Goal: Information Seeking & Learning: Learn about a topic

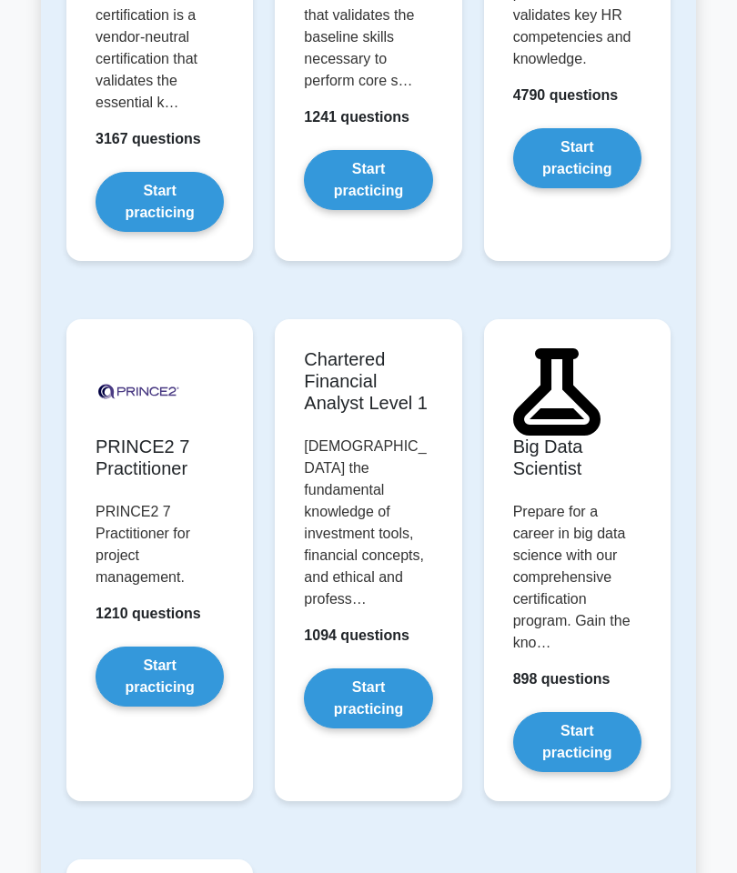
scroll to position [5160, 0]
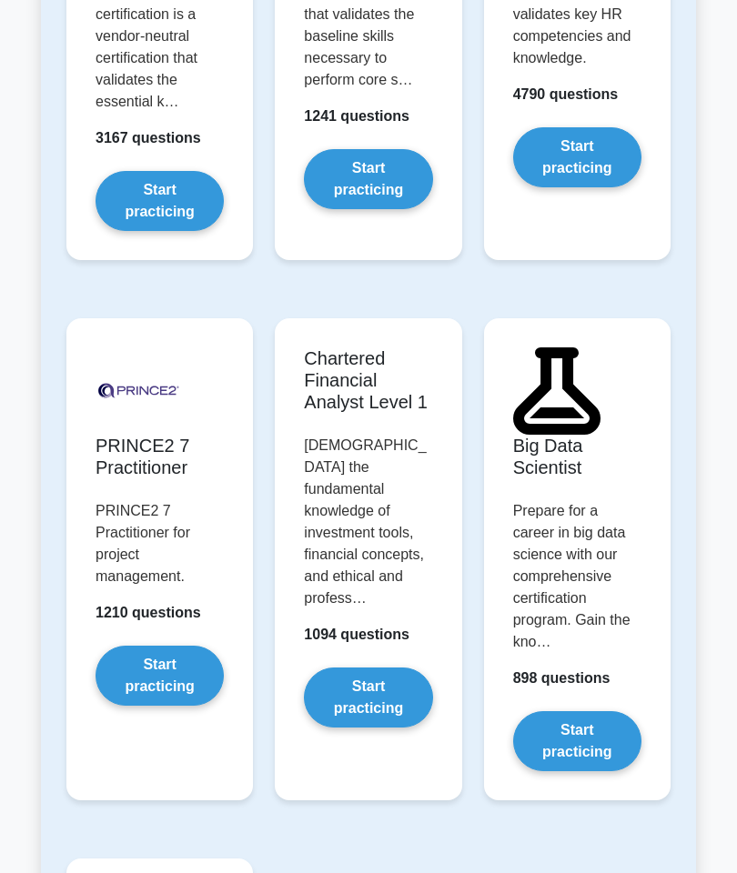
click at [561, 187] on link "Start practicing" at bounding box center [577, 157] width 128 height 60
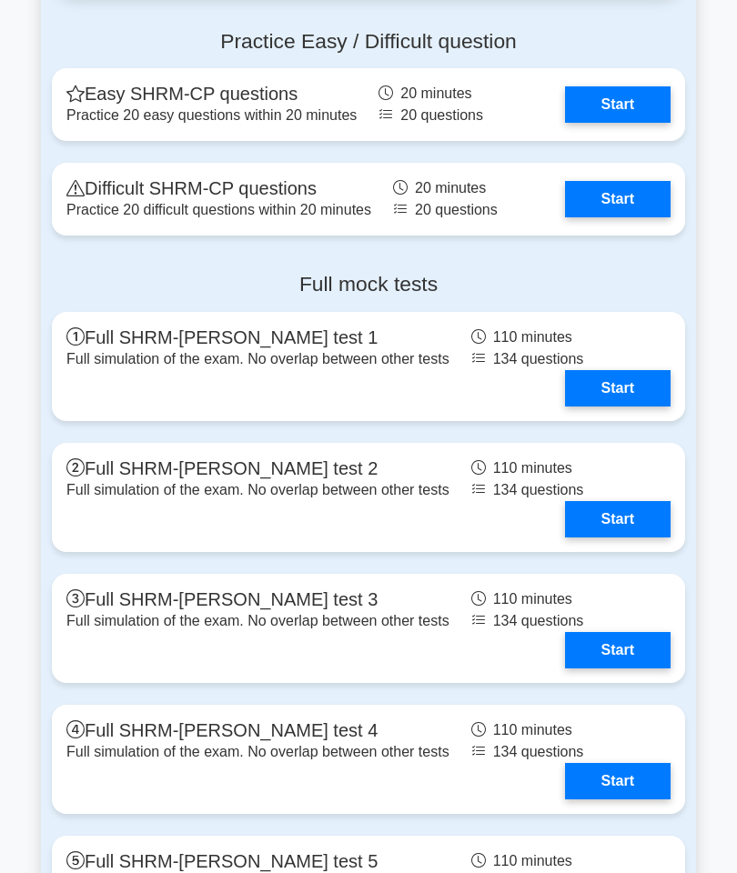
scroll to position [3680, 0]
click at [634, 217] on link "Start" at bounding box center [618, 199] width 106 height 36
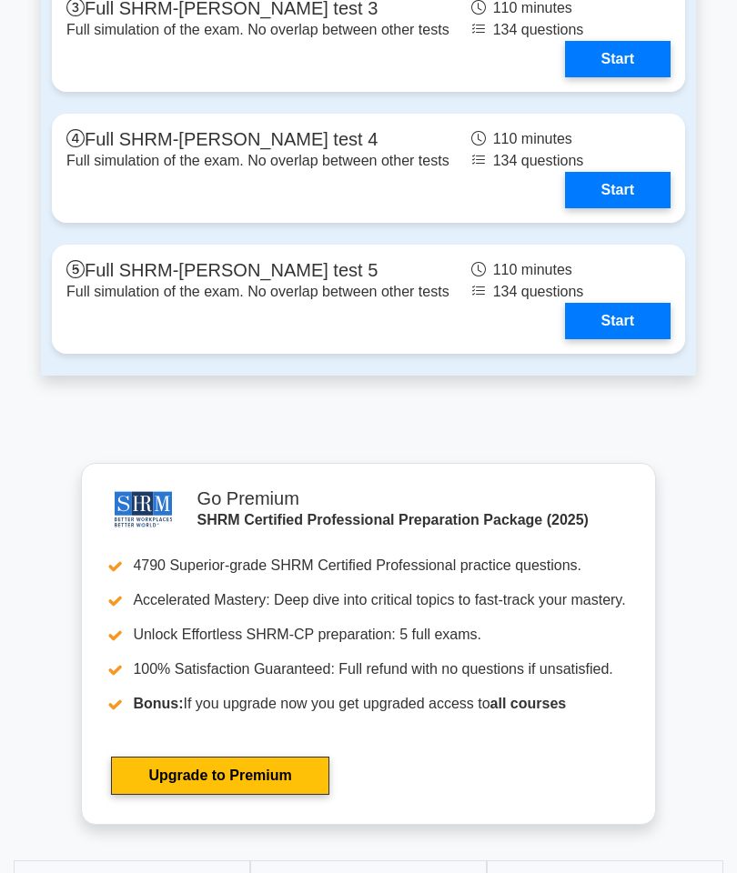
scroll to position [4273, 0]
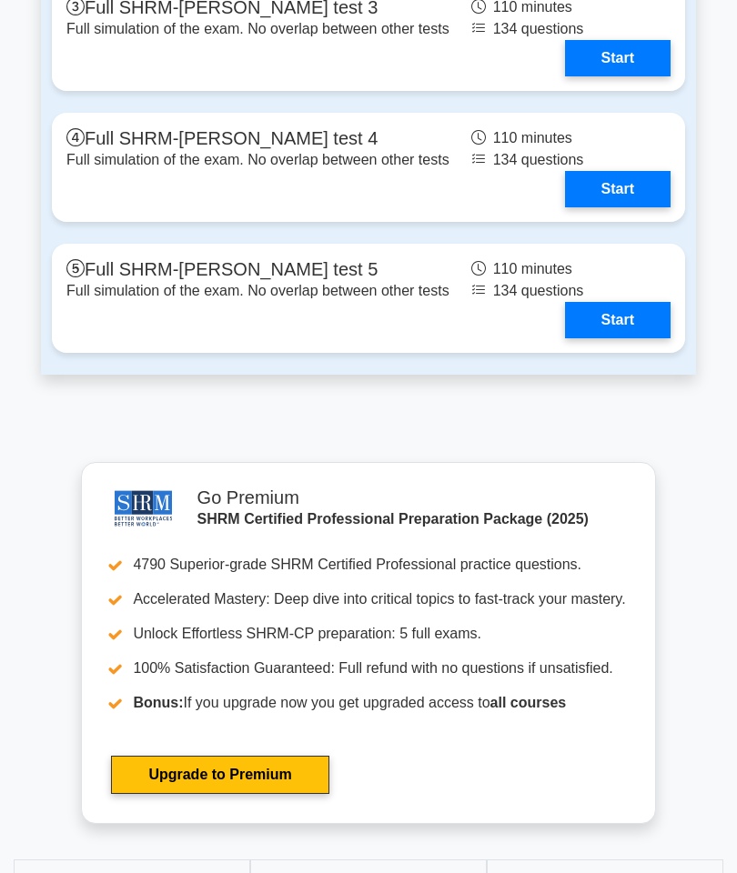
click at [625, 338] on link "Start" at bounding box center [618, 320] width 106 height 36
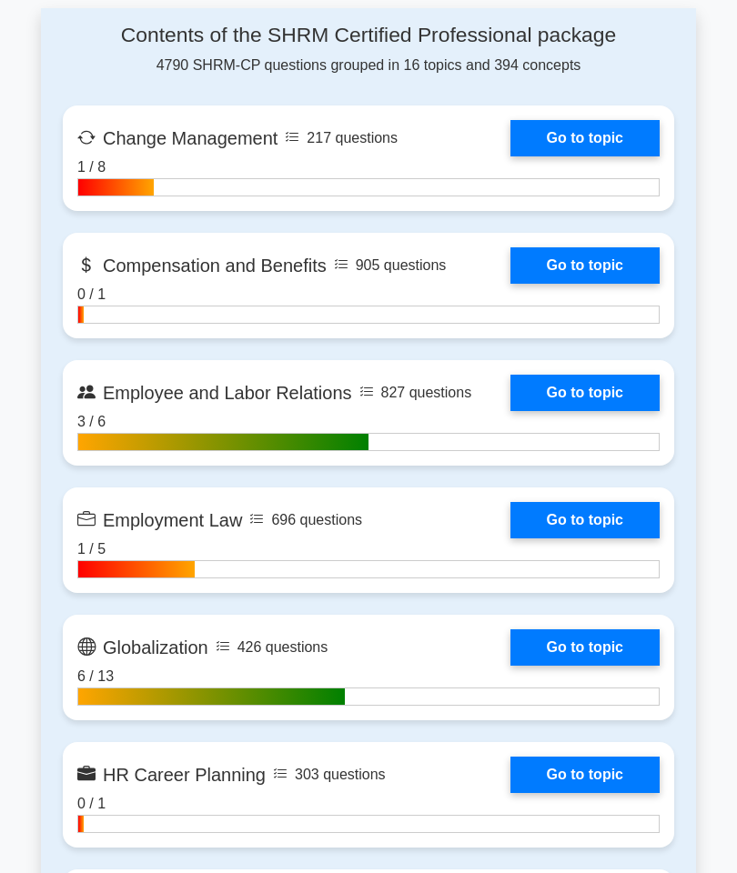
scroll to position [1143, 0]
click at [608, 539] on link "Go to topic" at bounding box center [584, 520] width 149 height 36
click at [556, 411] on link "Go to topic" at bounding box center [584, 393] width 149 height 36
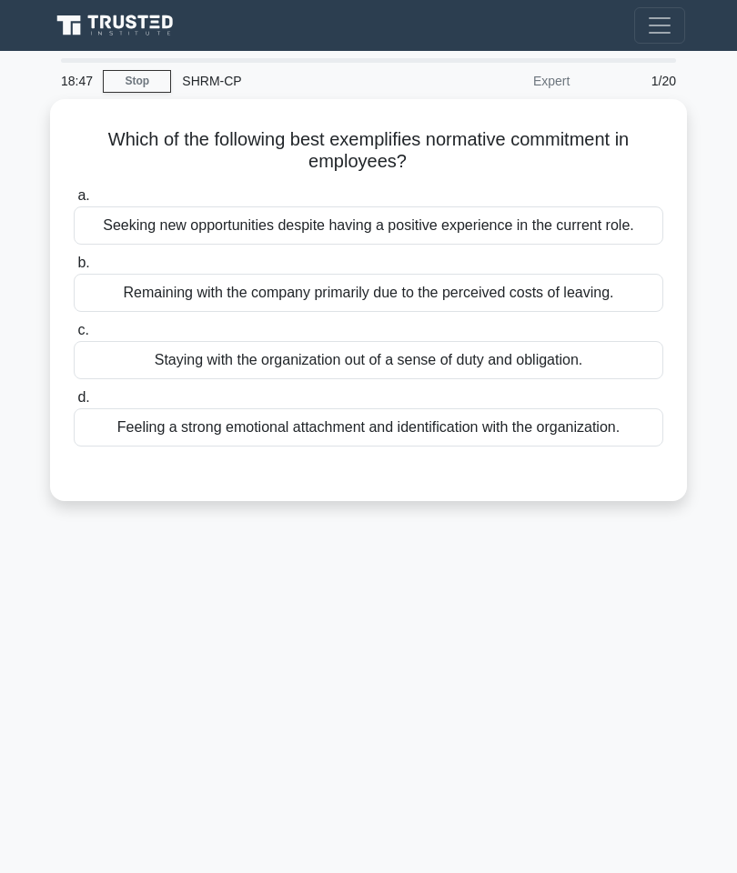
click at [400, 245] on div "Seeking new opportunities despite having a positive experience in the current r…" at bounding box center [368, 225] width 589 height 38
click at [74, 202] on input "a. Seeking new opportunities despite having a positive experience in the curren…" at bounding box center [74, 196] width 0 height 12
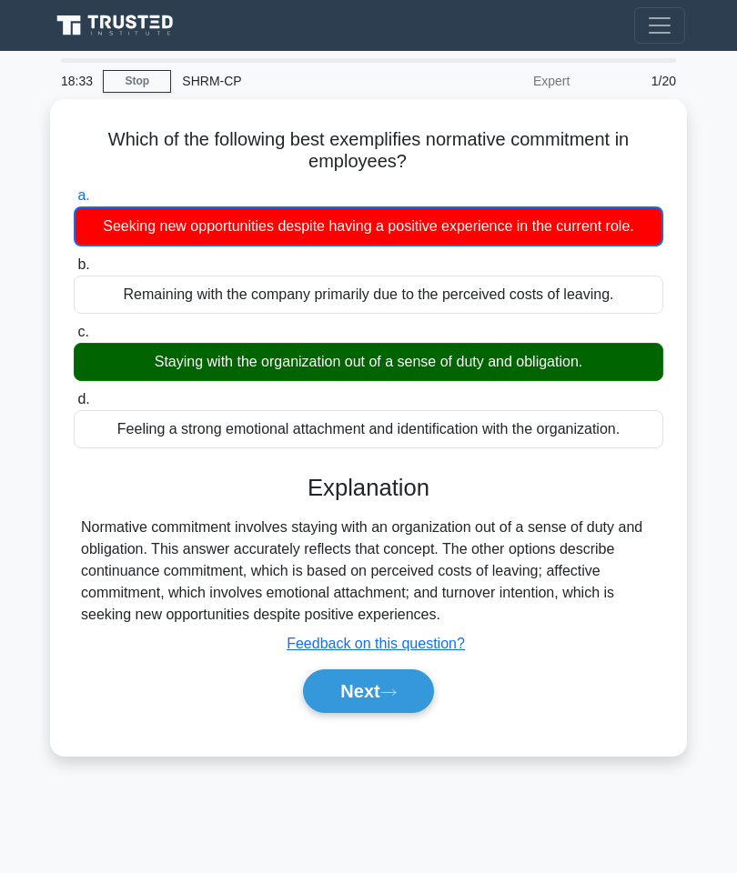
click at [402, 713] on button "Next" at bounding box center [368, 692] width 130 height 44
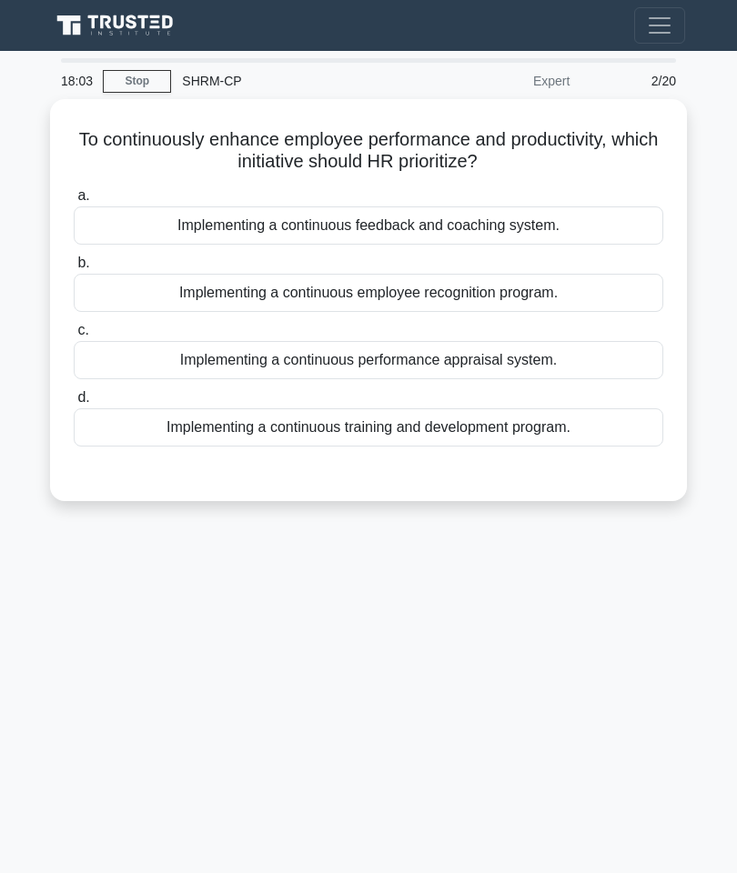
click at [593, 438] on div "Implementing a continuous training and development program." at bounding box center [368, 427] width 589 height 38
click at [74, 404] on input "d. Implementing a continuous training and development program." at bounding box center [74, 398] width 0 height 12
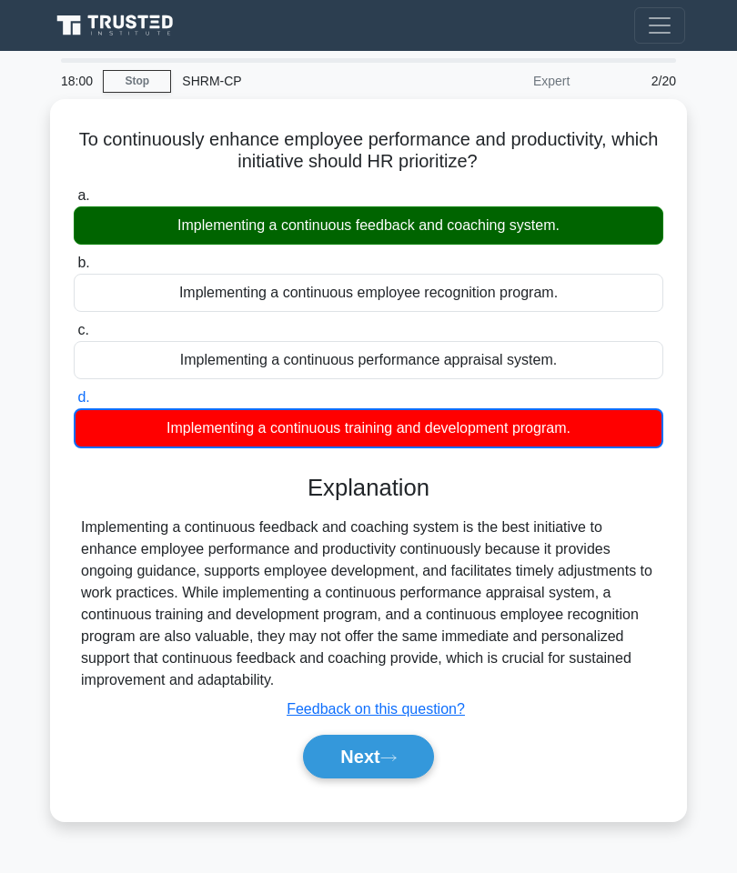
click at [596, 213] on div "Implementing a continuous feedback and coaching system." at bounding box center [368, 225] width 589 height 38
click at [74, 202] on input "a. Implementing a continuous feedback and coaching system." at bounding box center [74, 196] width 0 height 12
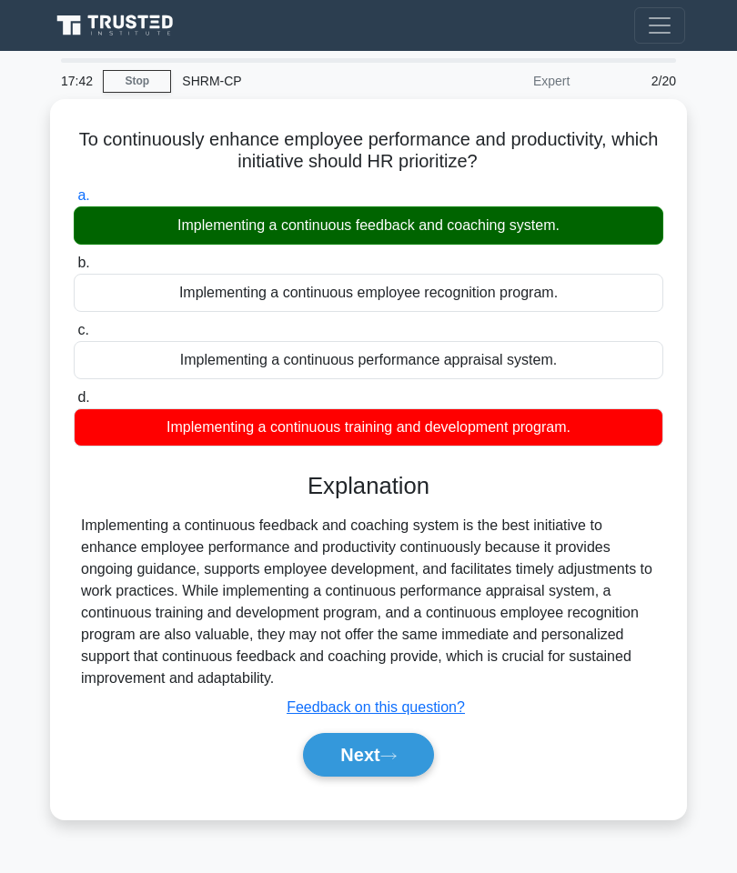
click at [400, 777] on button "Next" at bounding box center [368, 755] width 130 height 44
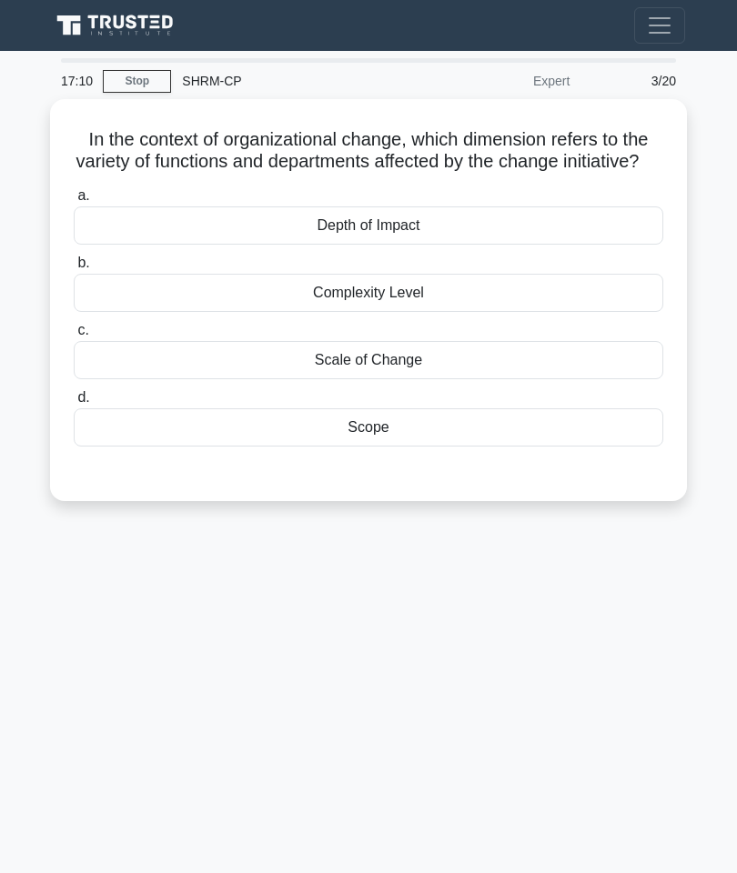
click at [509, 244] on div "Depth of Impact" at bounding box center [368, 225] width 589 height 38
click at [74, 202] on input "a. Depth of Impact" at bounding box center [74, 196] width 0 height 12
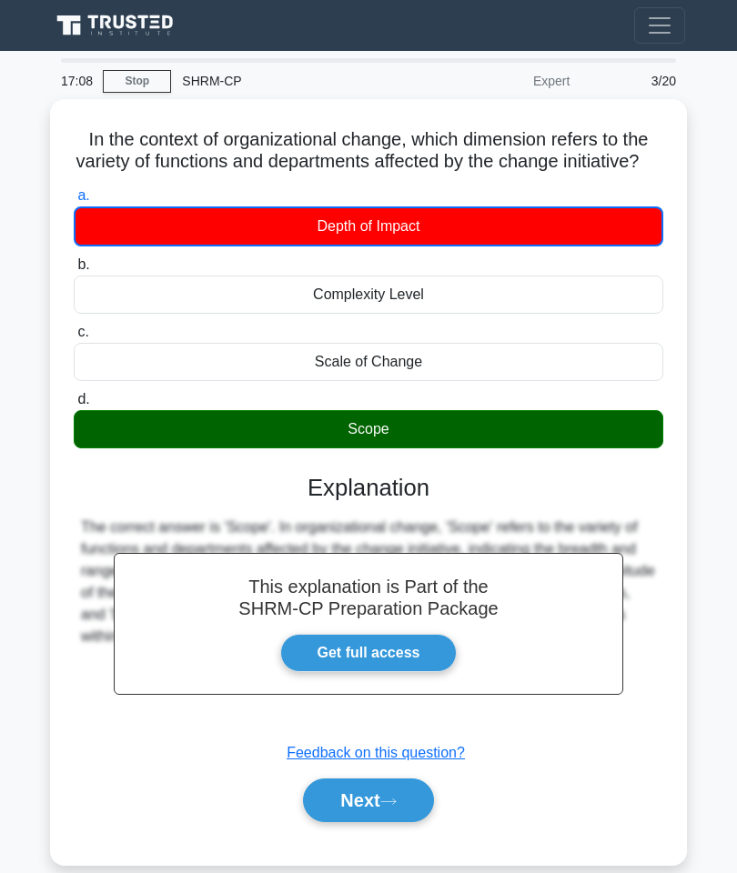
click at [407, 814] on button "Next" at bounding box center [368, 801] width 130 height 44
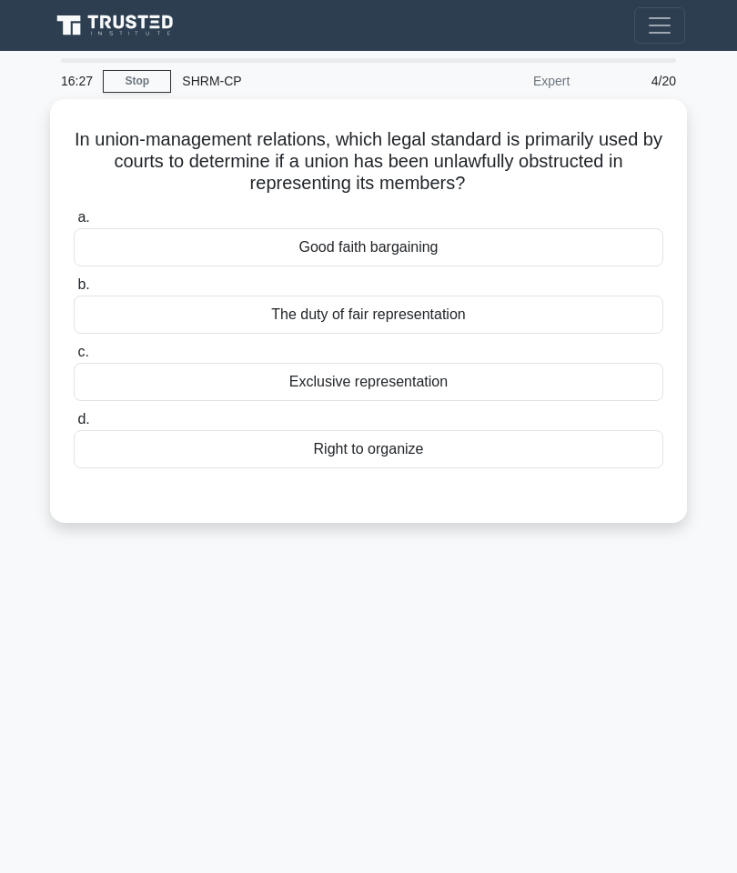
click at [551, 306] on div "The duty of fair representation" at bounding box center [368, 315] width 589 height 38
click at [74, 291] on input "b. The duty of fair representation" at bounding box center [74, 285] width 0 height 12
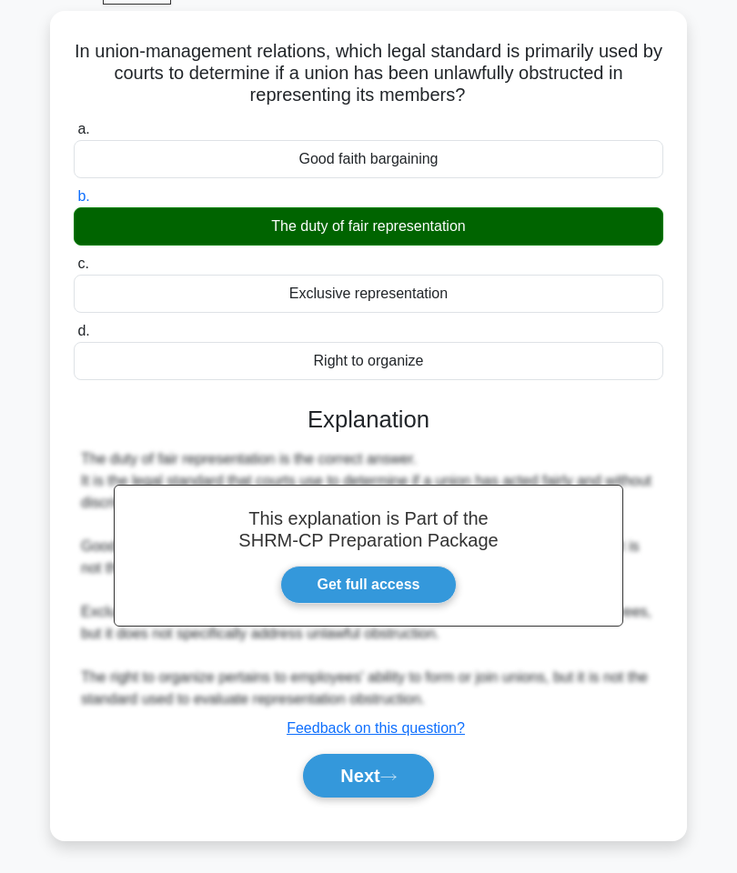
scroll to position [107, 0]
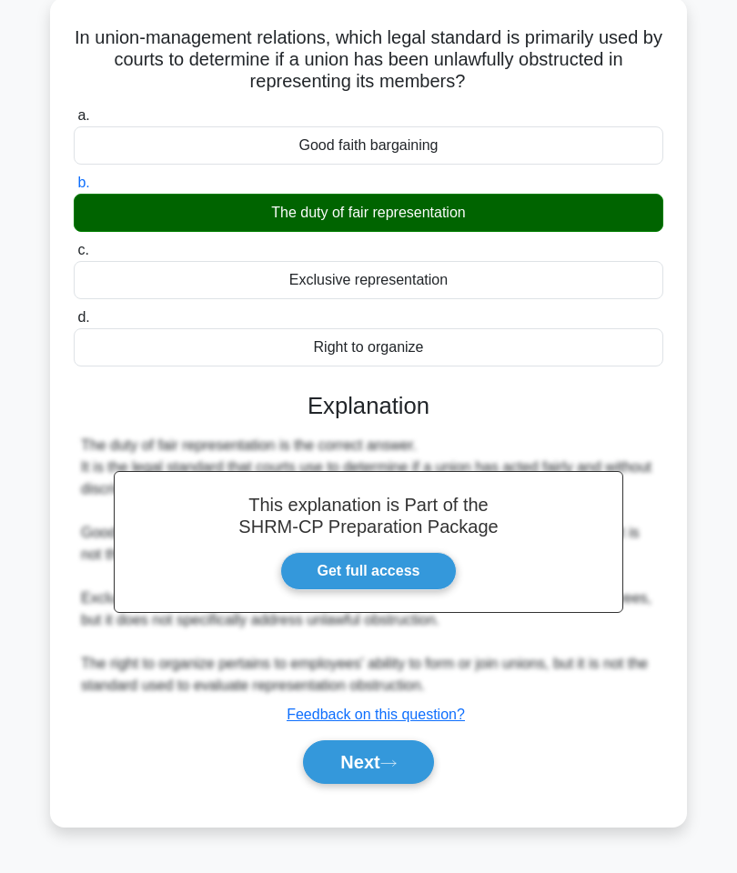
click at [387, 770] on button "Next" at bounding box center [368, 762] width 130 height 44
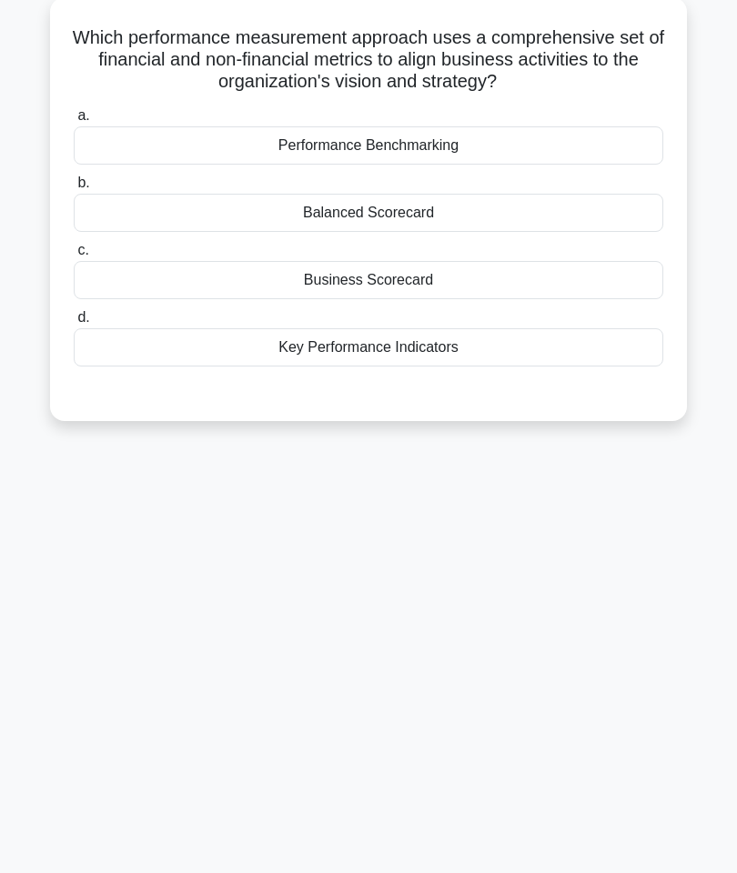
scroll to position [102, 0]
click at [573, 347] on div "Key Performance Indicators" at bounding box center [368, 347] width 589 height 38
click at [74, 324] on input "d. Key Performance Indicators" at bounding box center [74, 318] width 0 height 12
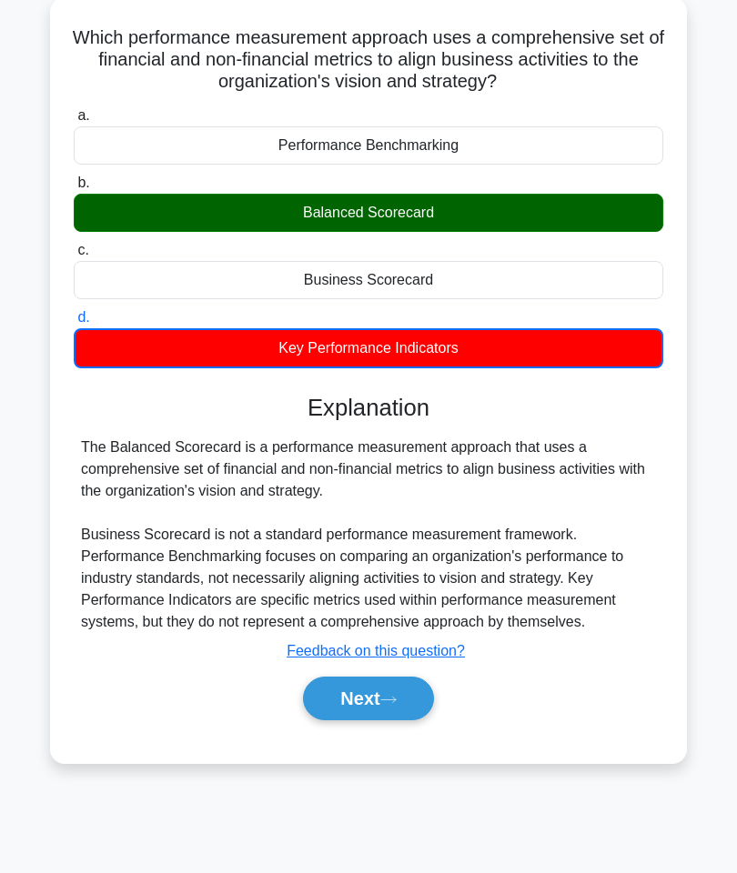
click at [407, 742] on div "a. Performance Benchmarking b. Balanced Scorecard c. d." at bounding box center [368, 421] width 593 height 641
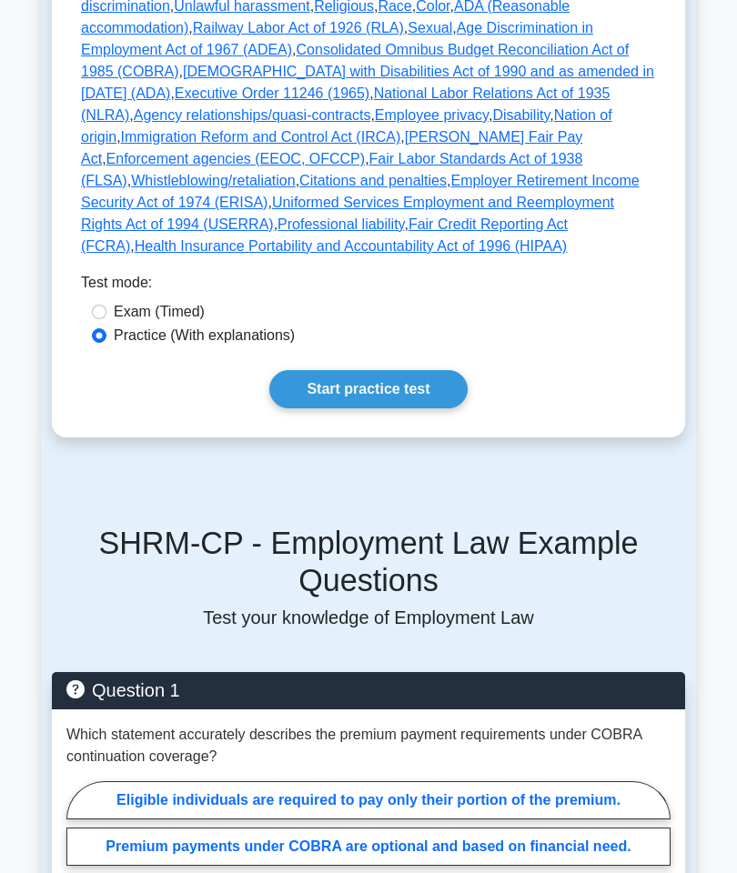
scroll to position [1184, 0]
click at [427, 408] on link "Start practice test" at bounding box center [367, 389] width 197 height 38
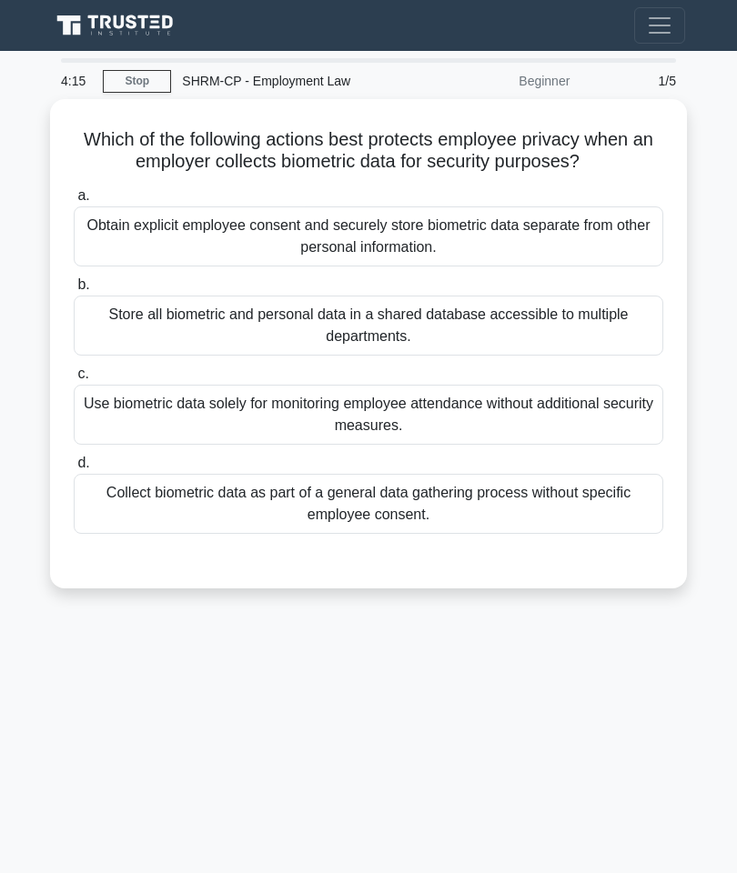
click at [442, 259] on div "Obtain explicit employee consent and securely store biometric data separate fro…" at bounding box center [368, 236] width 589 height 60
click at [74, 202] on input "a. Obtain explicit employee consent and securely store biometric data separate …" at bounding box center [74, 196] width 0 height 12
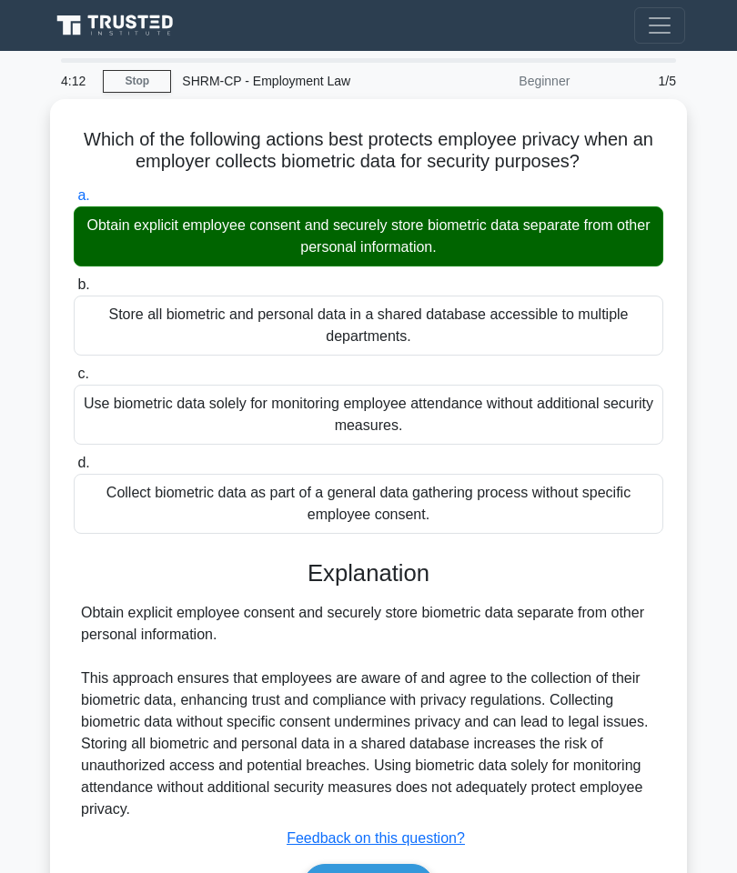
click at [395, 846] on u "Feedback on this question?" at bounding box center [376, 838] width 178 height 15
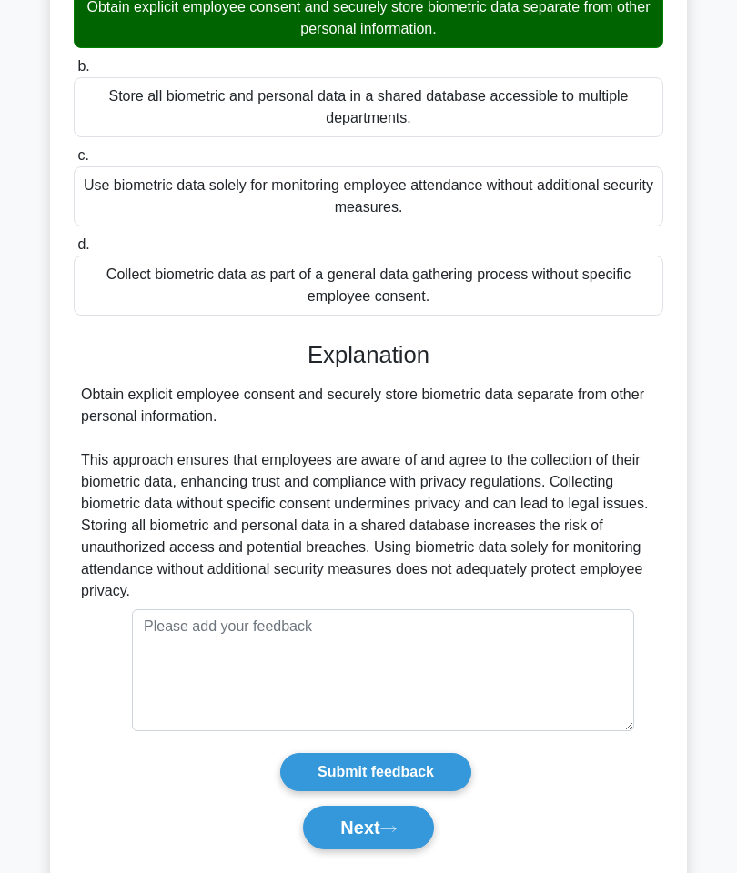
scroll to position [208, 0]
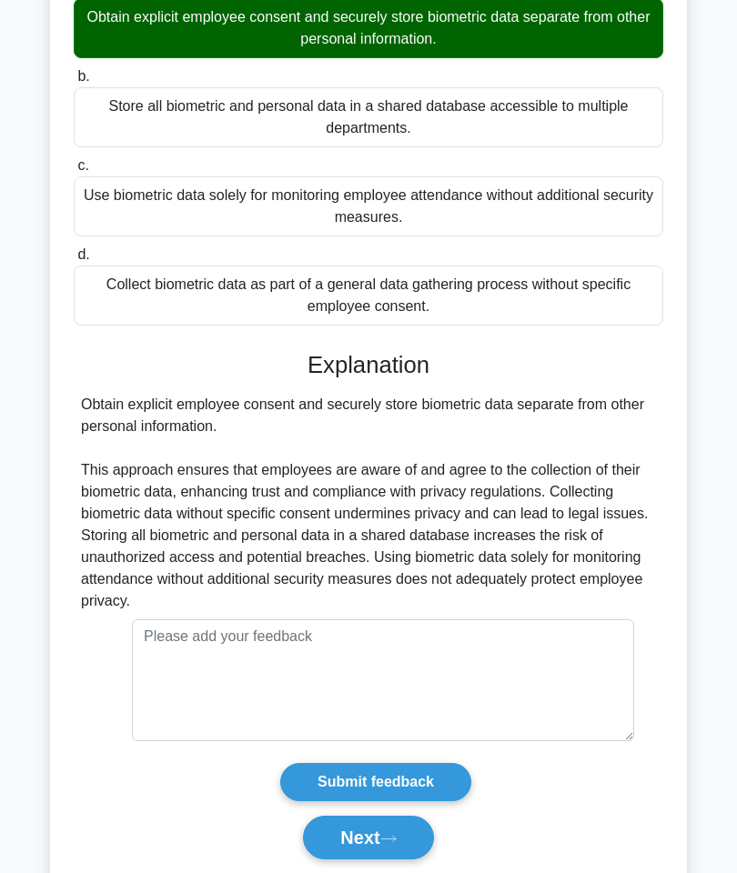
click at [387, 860] on button "Next" at bounding box center [368, 838] width 130 height 44
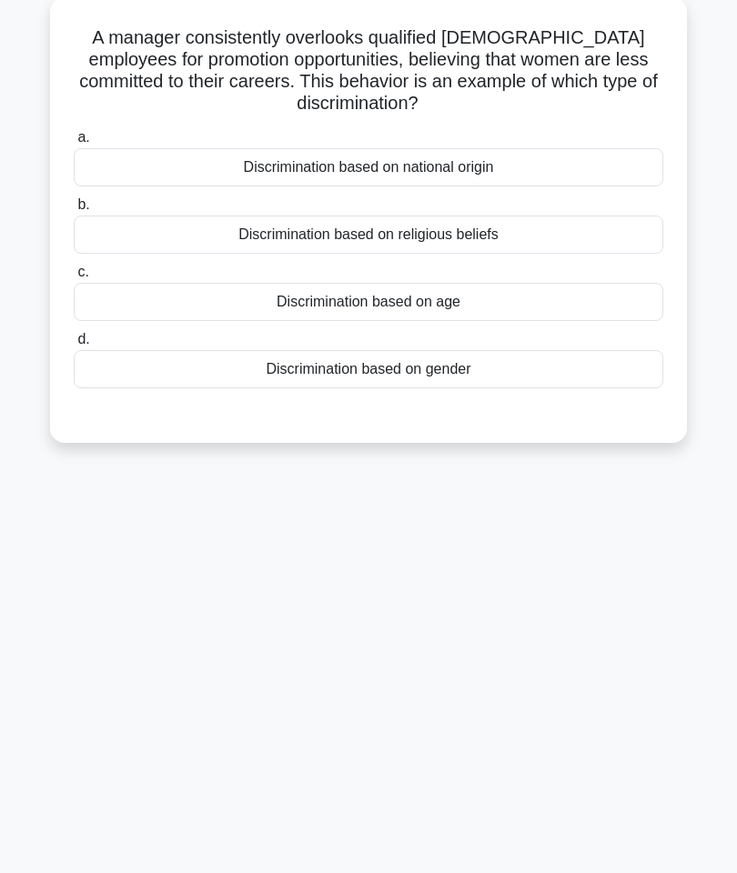
scroll to position [29, 0]
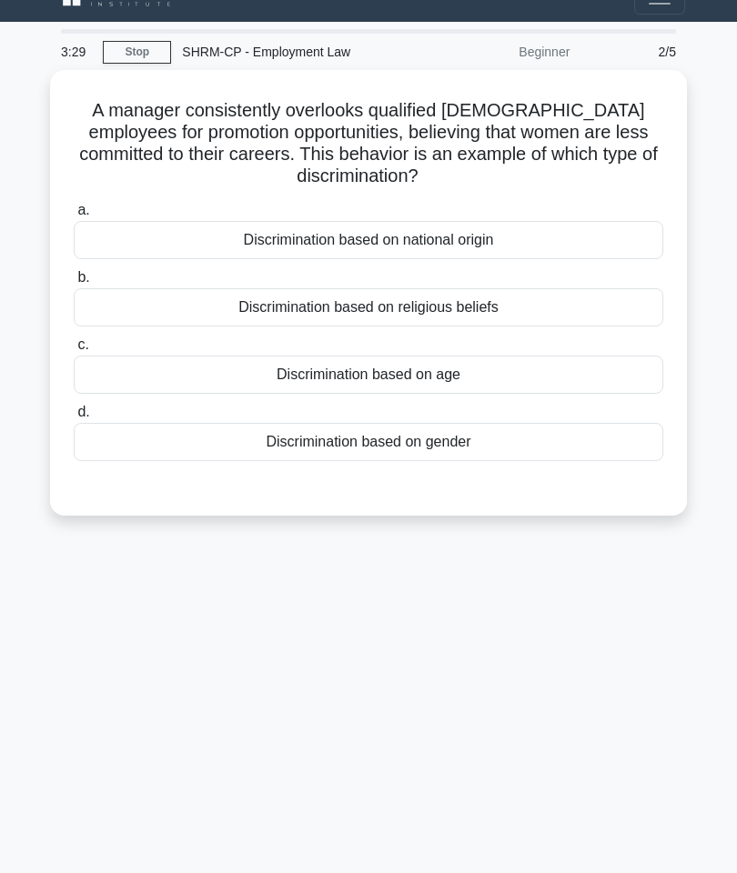
click at [507, 445] on div "Discrimination based on gender" at bounding box center [368, 442] width 589 height 38
click at [74, 418] on input "d. Discrimination based on gender" at bounding box center [74, 413] width 0 height 12
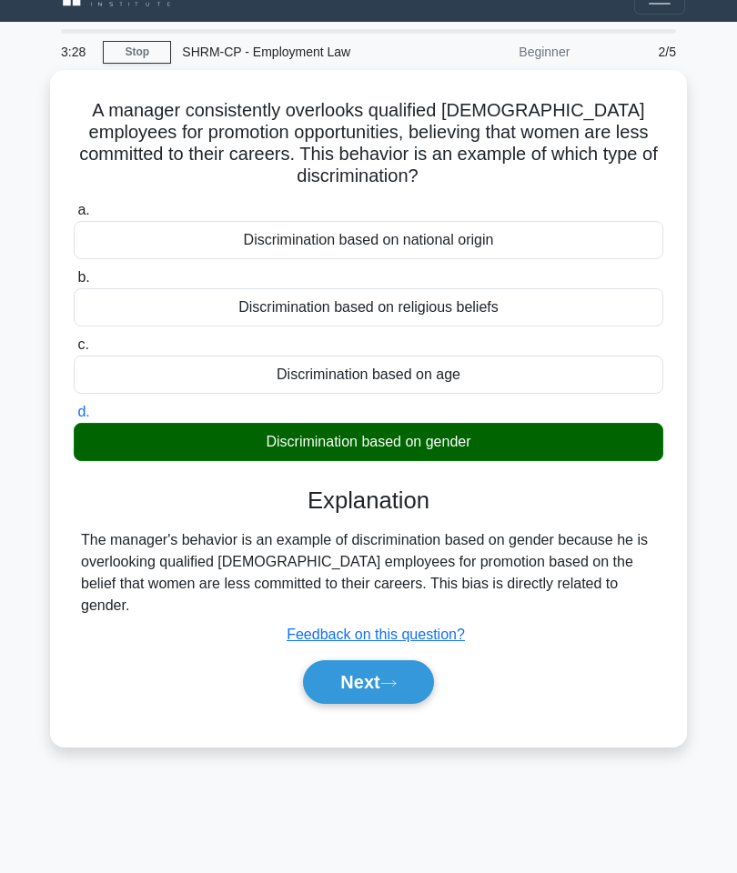
click at [414, 674] on button "Next" at bounding box center [368, 682] width 130 height 44
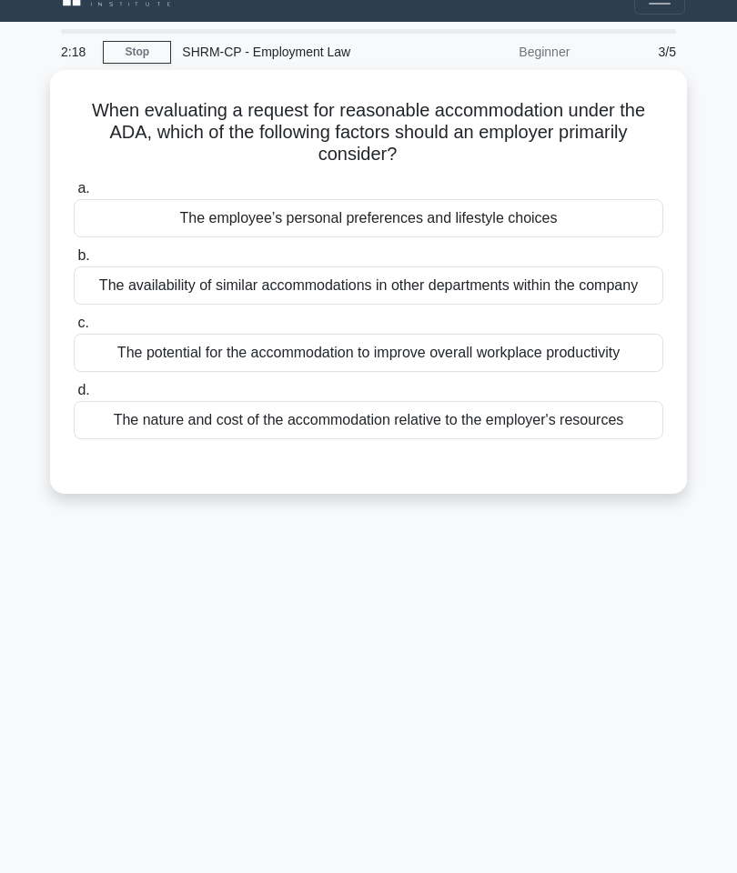
click at [493, 439] on div "The nature and cost of the accommodation relative to the employer's resources" at bounding box center [368, 420] width 589 height 38
click at [74, 397] on input "d. The nature and cost of the accommodation relative to the employer's resources" at bounding box center [74, 391] width 0 height 12
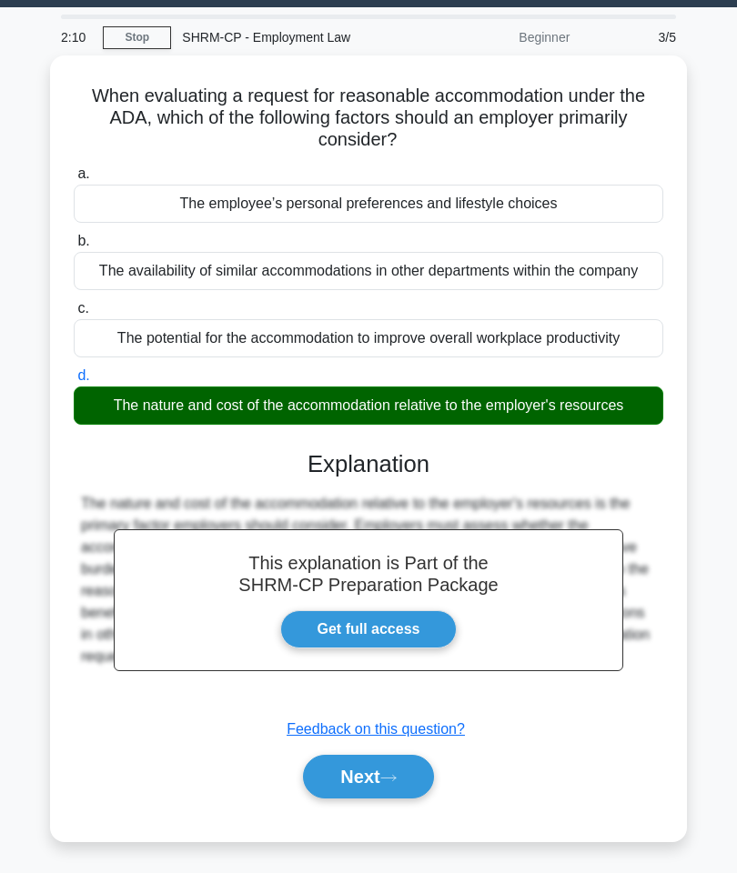
scroll to position [107, 0]
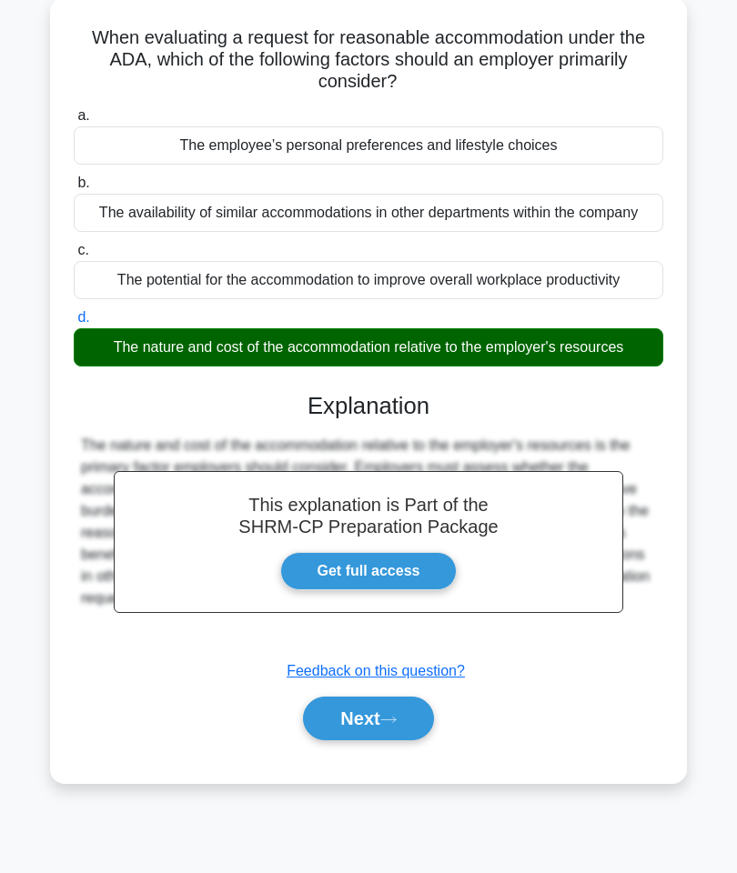
click at [367, 740] on button "Next" at bounding box center [368, 719] width 130 height 44
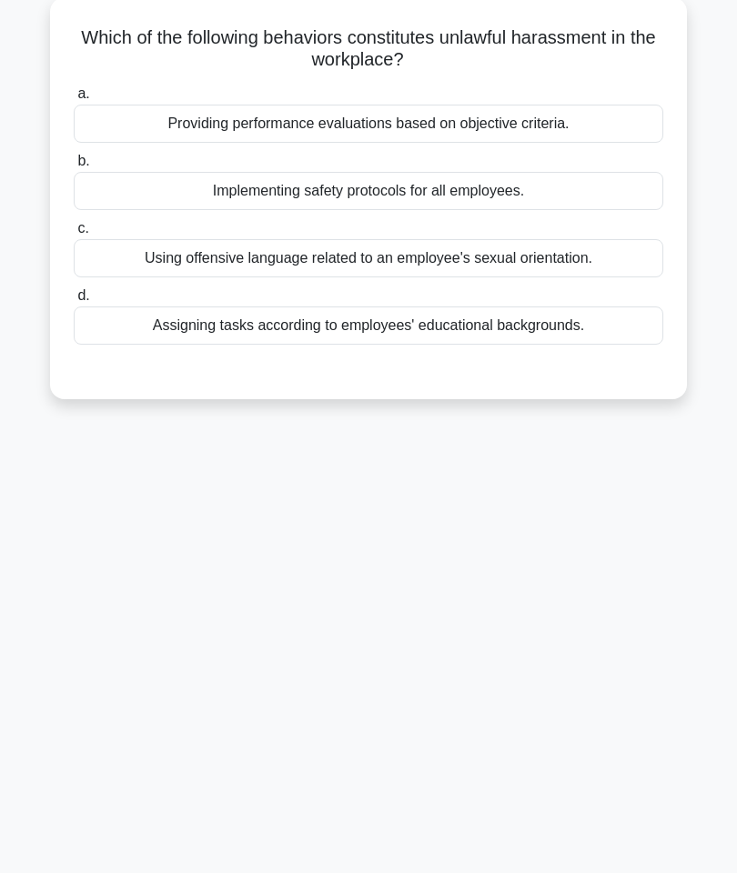
click at [560, 262] on div "Using offensive language related to an employee's sexual orientation." at bounding box center [368, 258] width 589 height 38
click at [74, 235] on input "c. Using offensive language related to an employee's sexual orientation." at bounding box center [74, 229] width 0 height 12
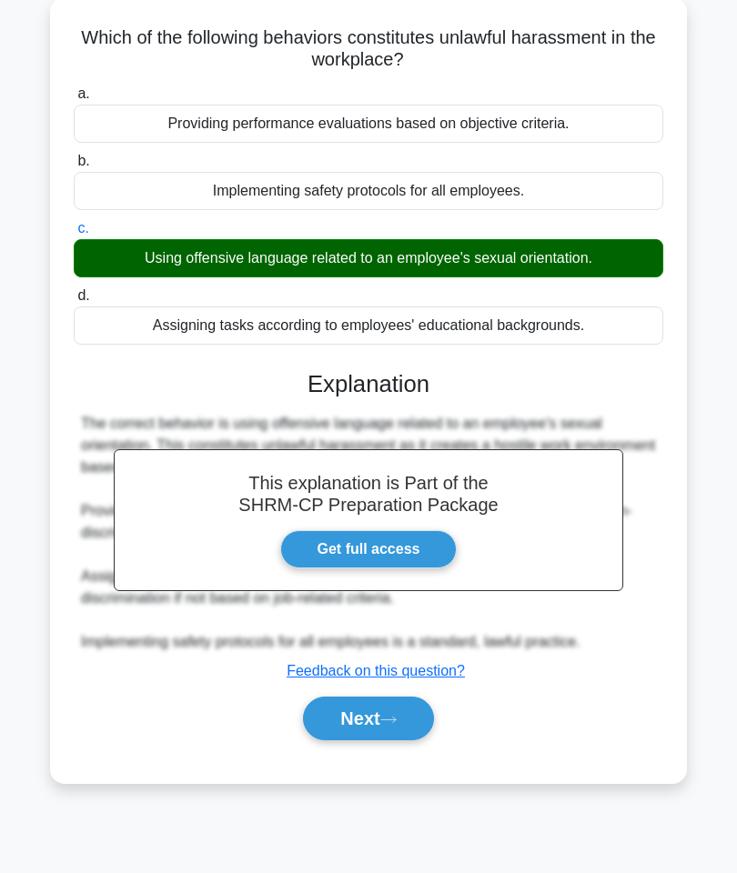
click at [382, 707] on button "Next" at bounding box center [368, 719] width 130 height 44
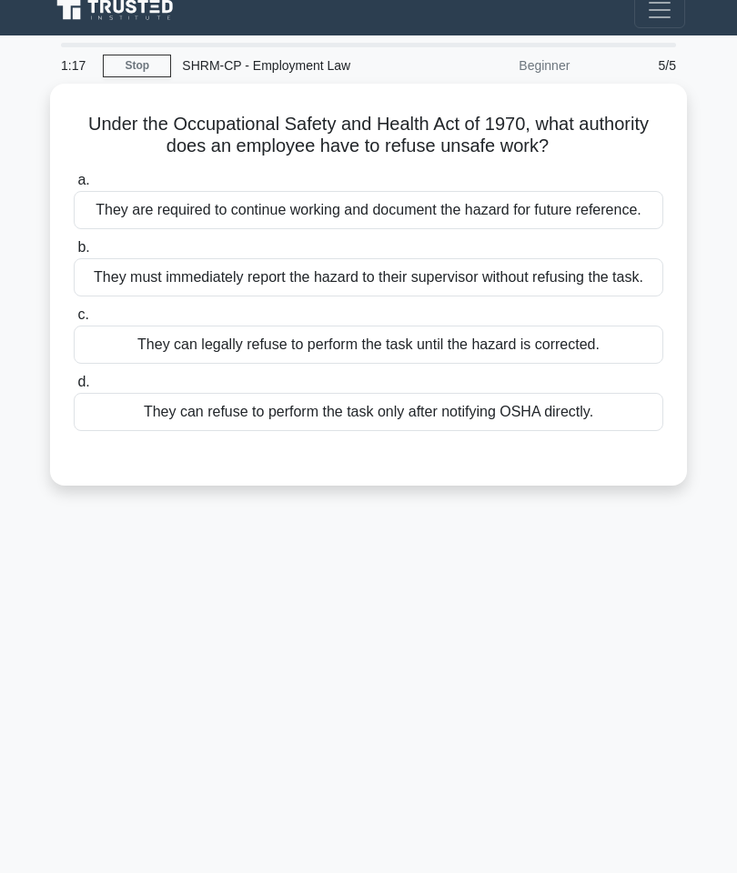
scroll to position [0, 0]
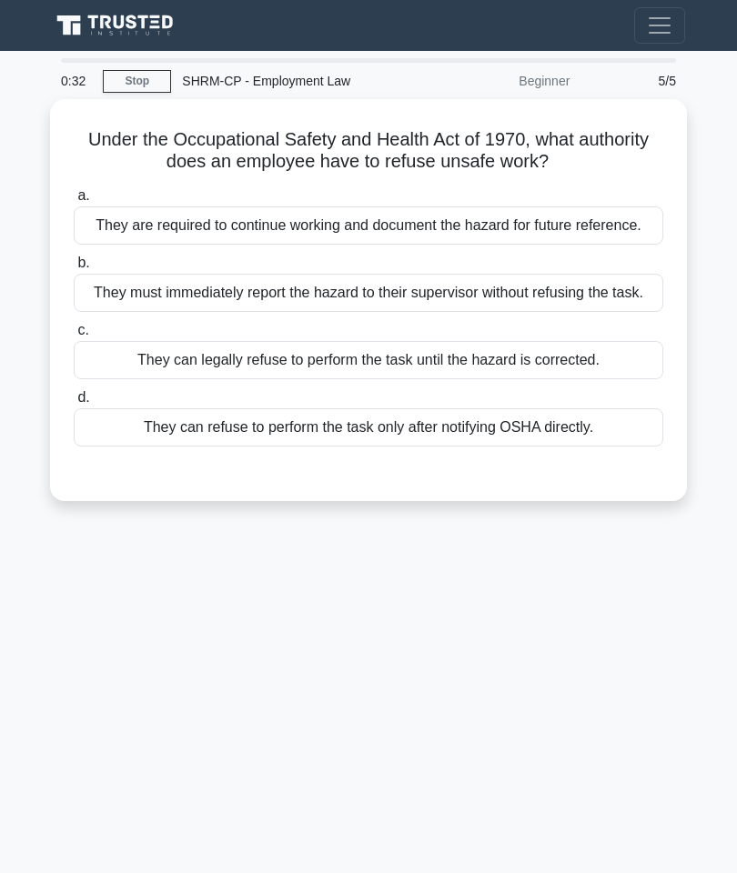
click at [561, 379] on div "They can legally refuse to perform the task until the hazard is corrected." at bounding box center [368, 360] width 589 height 38
click at [74, 337] on input "c. They can legally refuse to perform the task until the hazard is corrected." at bounding box center [74, 331] width 0 height 12
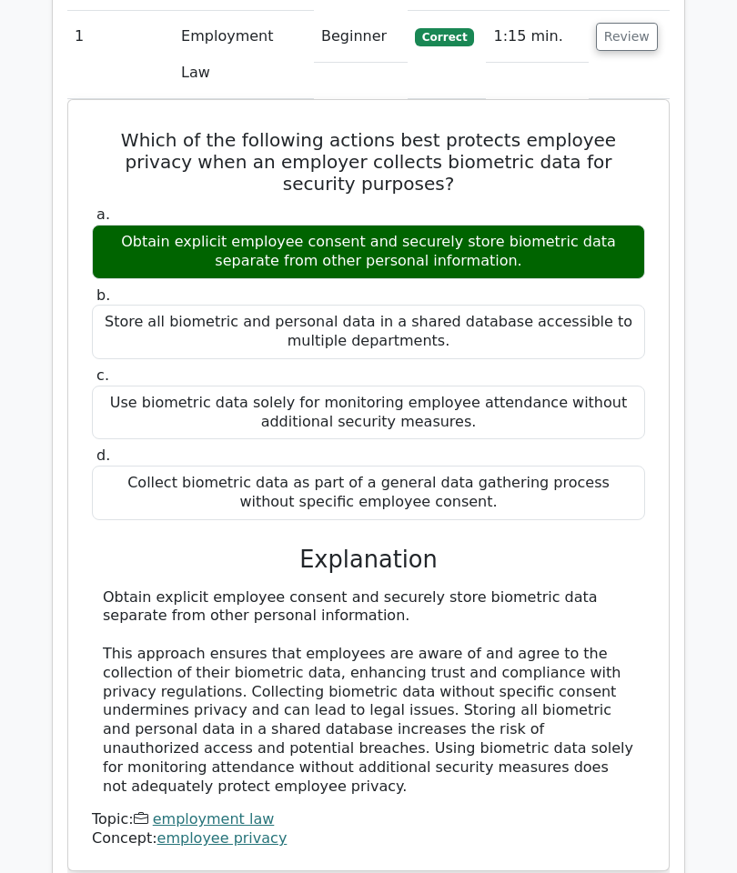
scroll to position [1370, 0]
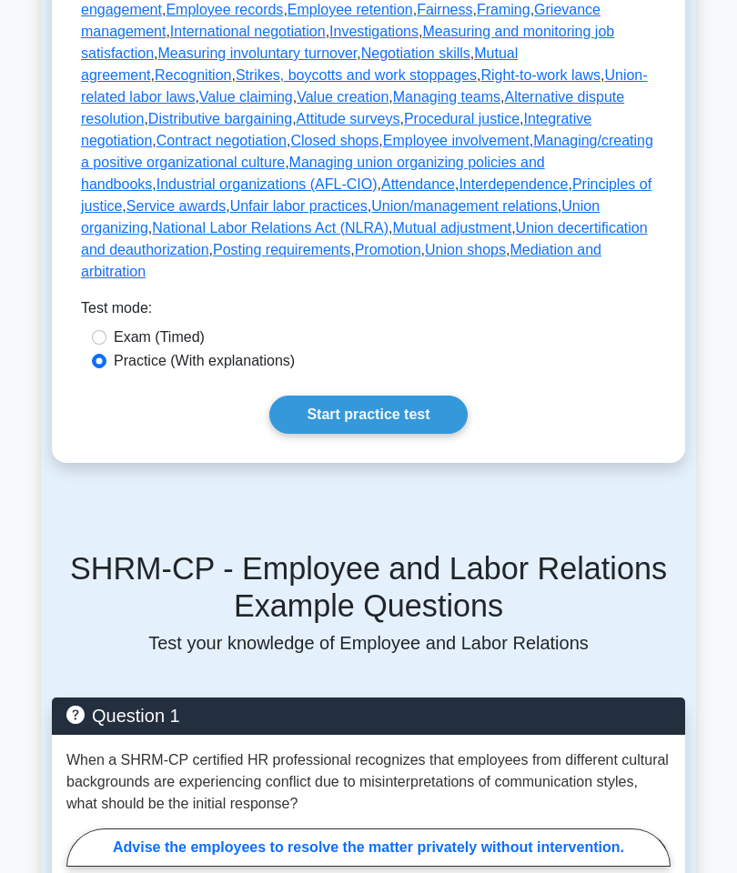
scroll to position [1237, 0]
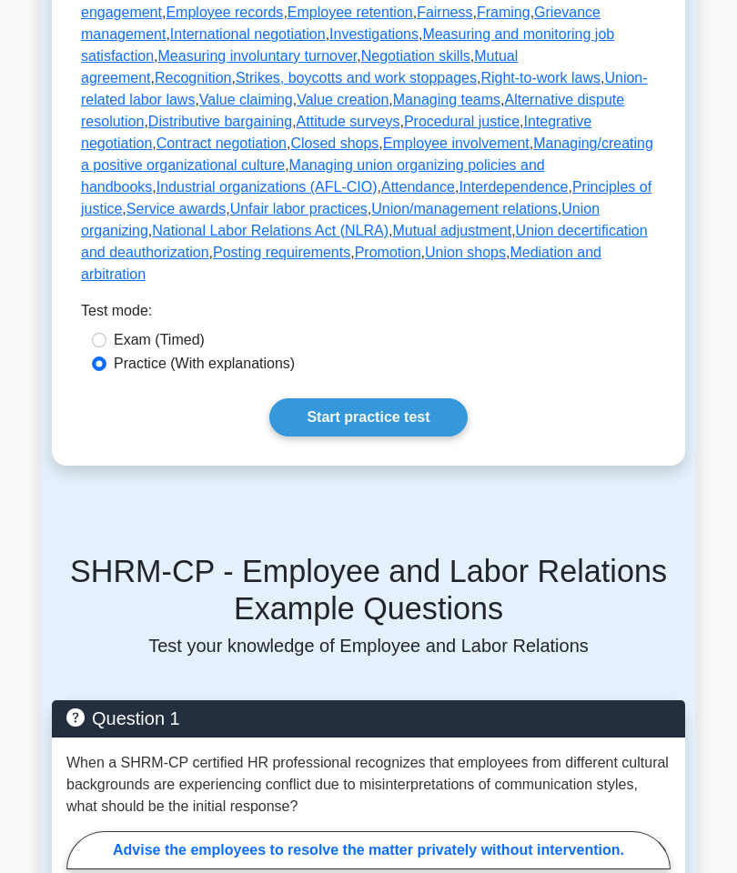
click at [390, 437] on link "Start practice test" at bounding box center [367, 417] width 197 height 38
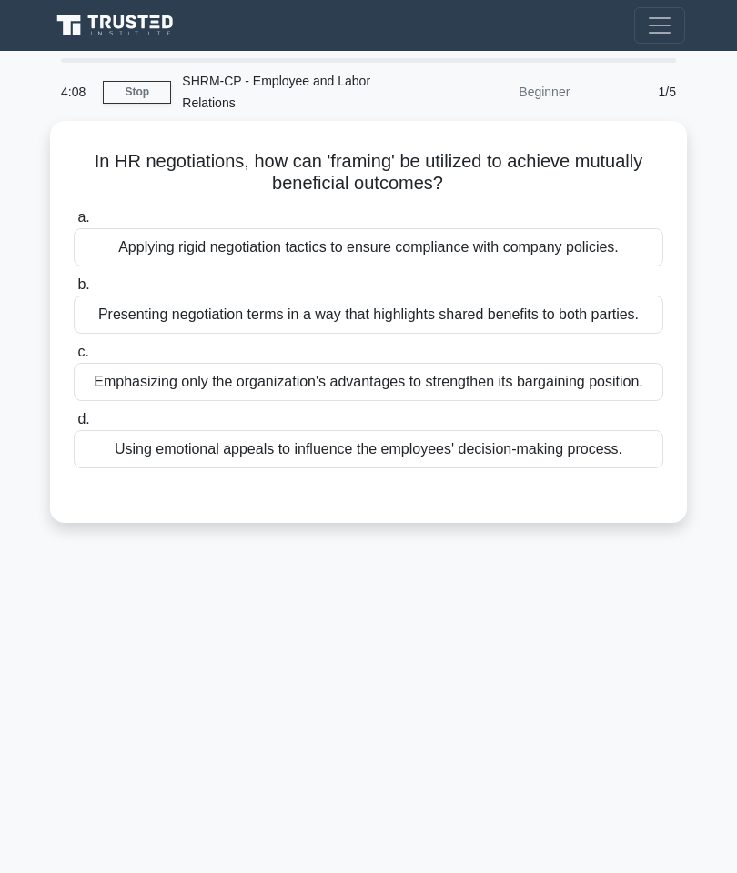
click at [380, 311] on div "Presenting negotiation terms in a way that highlights shared benefits to both p…" at bounding box center [368, 315] width 589 height 38
click at [74, 291] on input "b. Presenting negotiation terms in a way that highlights shared benefits to bot…" at bounding box center [74, 285] width 0 height 12
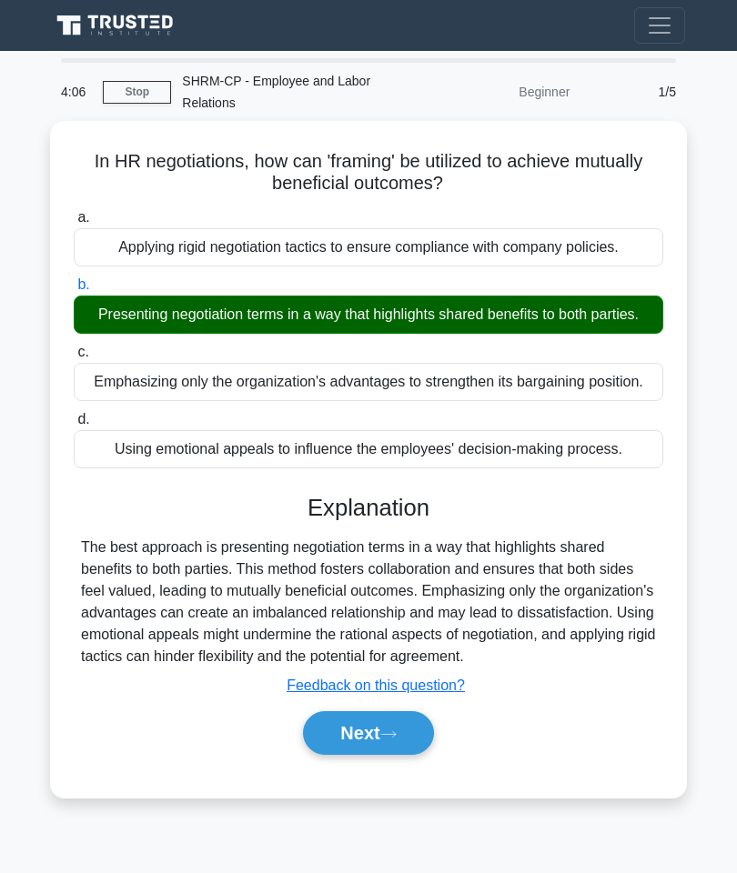
click at [378, 755] on button "Next" at bounding box center [368, 733] width 130 height 44
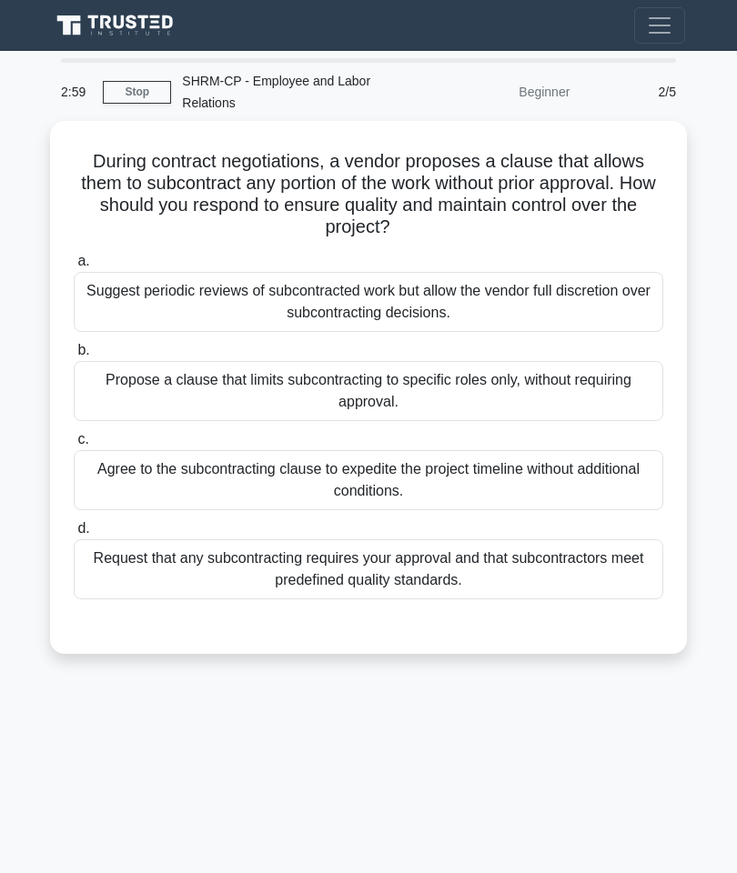
click at [538, 568] on div "Request that any subcontracting requires your approval and that subcontractors …" at bounding box center [368, 569] width 589 height 60
click at [74, 535] on input "d. Request that any subcontracting requires your approval and that subcontracto…" at bounding box center [74, 529] width 0 height 12
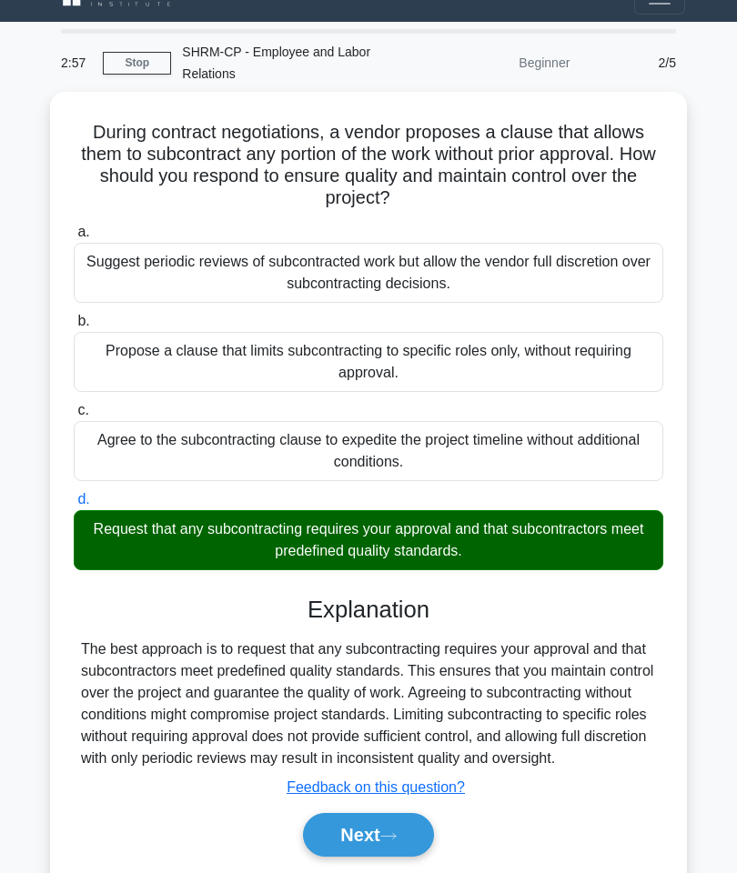
scroll to position [107, 0]
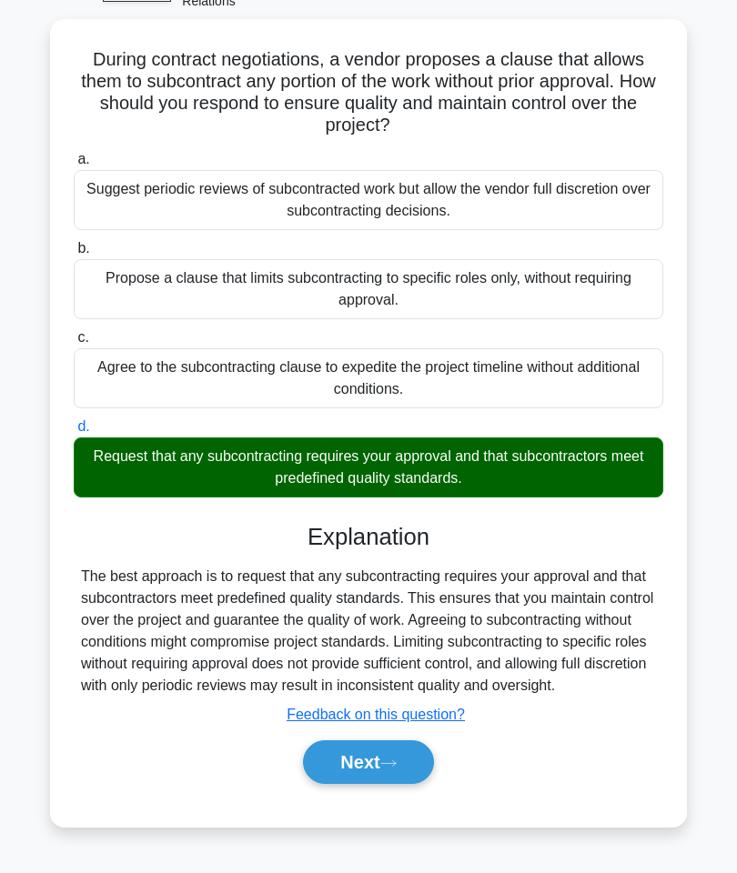
click at [388, 763] on button "Next" at bounding box center [368, 762] width 130 height 44
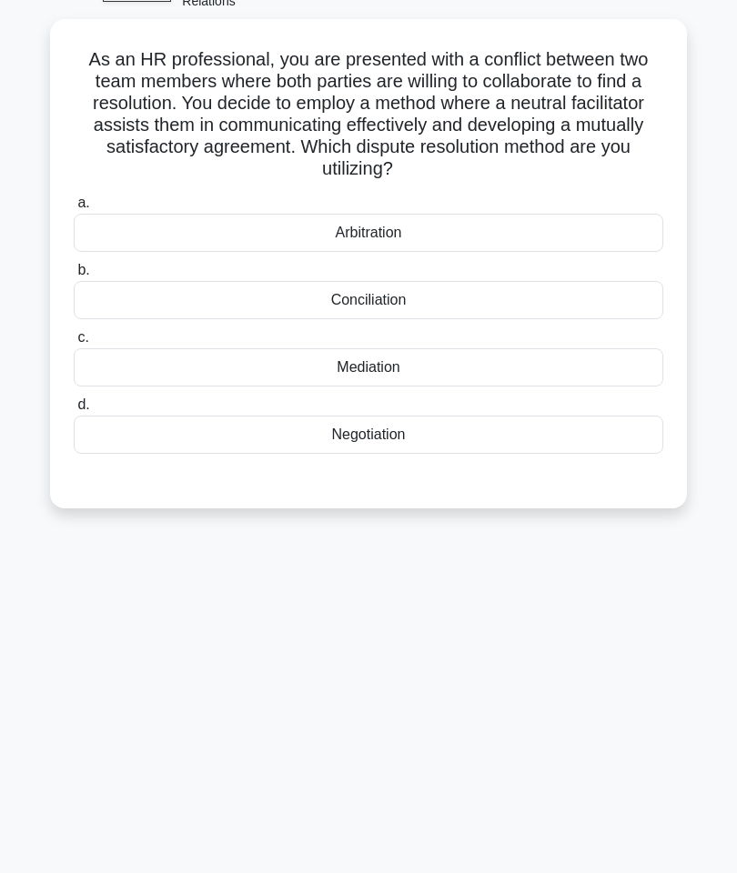
scroll to position [102, 0]
click at [418, 365] on div "Mediation" at bounding box center [368, 367] width 589 height 38
click at [74, 344] on input "c. Mediation" at bounding box center [74, 338] width 0 height 12
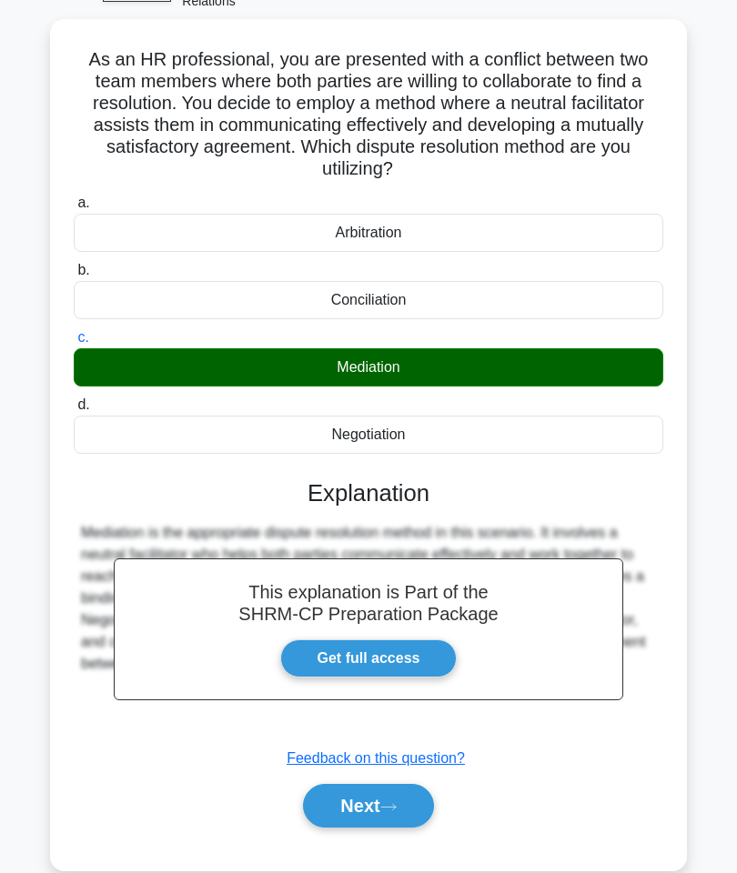
click at [391, 802] on icon at bounding box center [388, 807] width 16 height 10
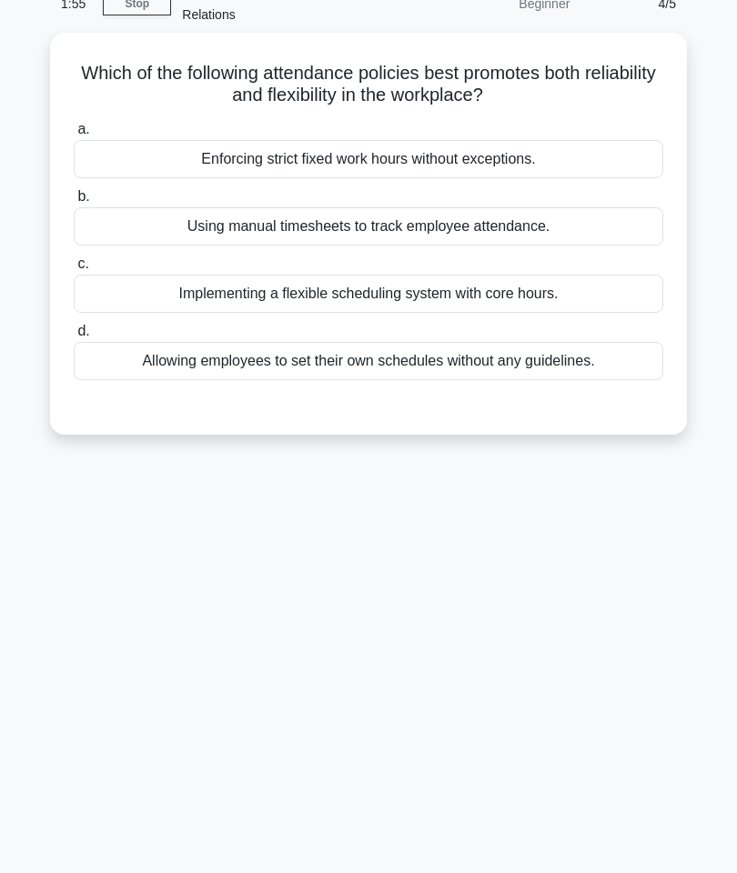
scroll to position [86, 0]
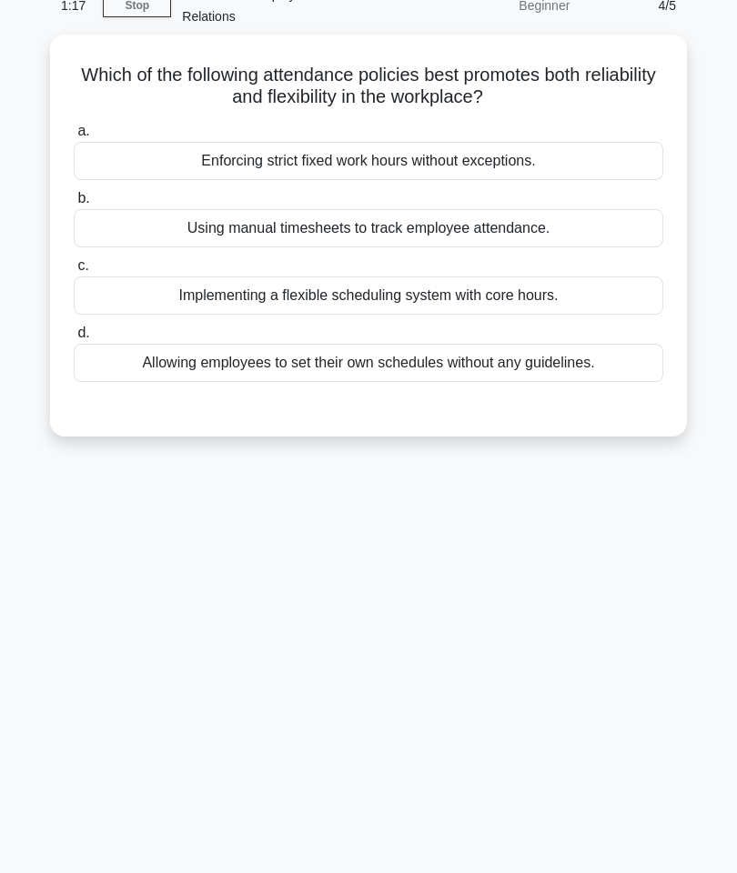
click at [429, 288] on div "Implementing a flexible scheduling system with core hours." at bounding box center [368, 296] width 589 height 38
click at [74, 272] on input "c. Implementing a flexible scheduling system with core hours." at bounding box center [74, 266] width 0 height 12
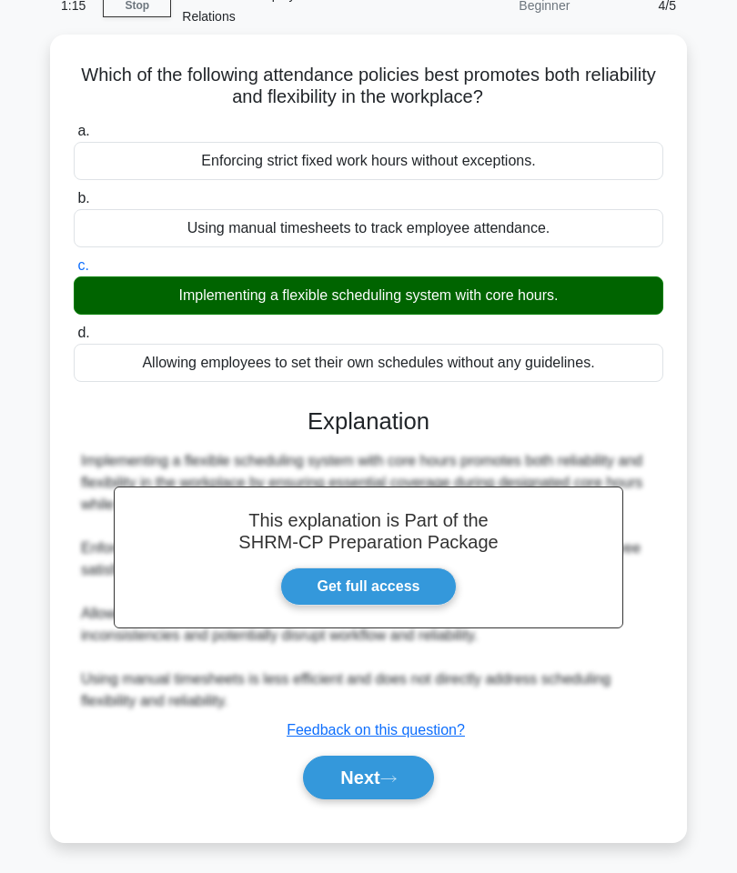
click at [388, 785] on button "Next" at bounding box center [368, 778] width 130 height 44
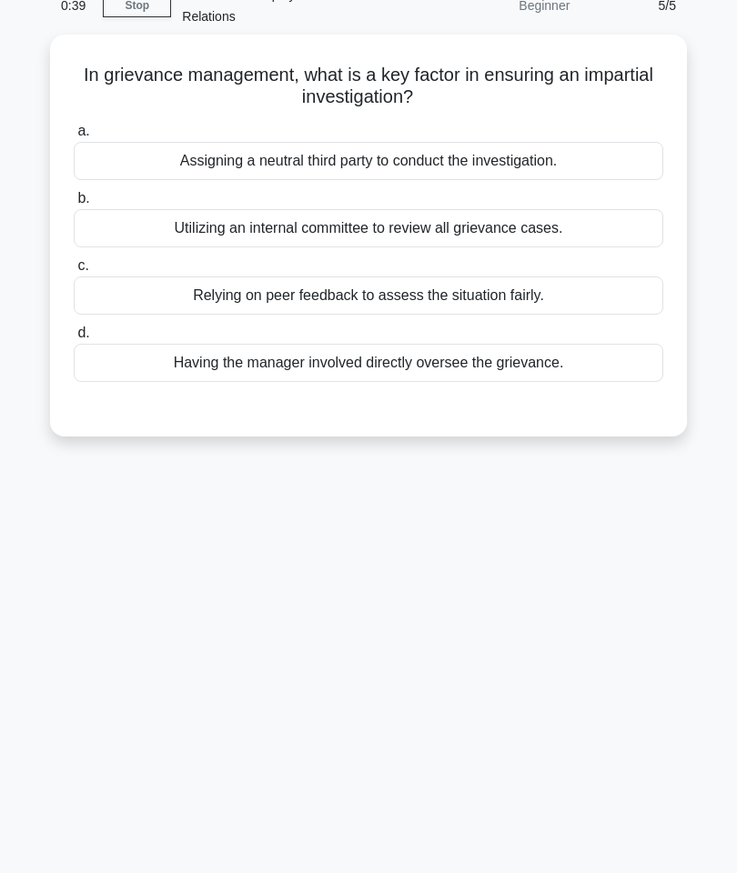
click at [479, 166] on div "Assigning a neutral third party to conduct the investigation." at bounding box center [368, 161] width 589 height 38
click at [74, 137] on input "a. Assigning a neutral third party to conduct the investigation." at bounding box center [74, 132] width 0 height 12
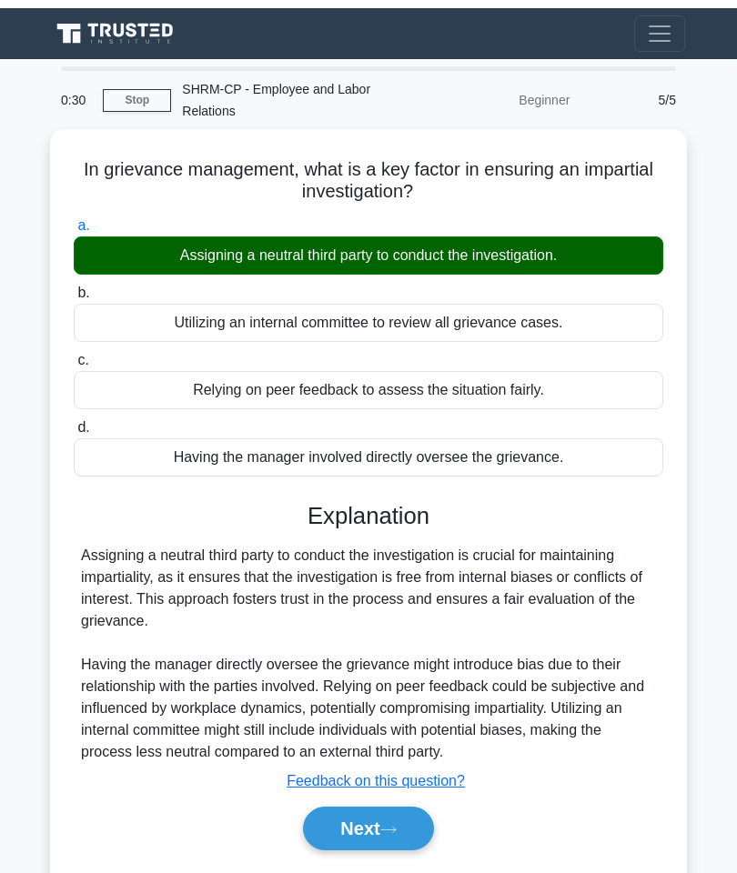
scroll to position [102, 0]
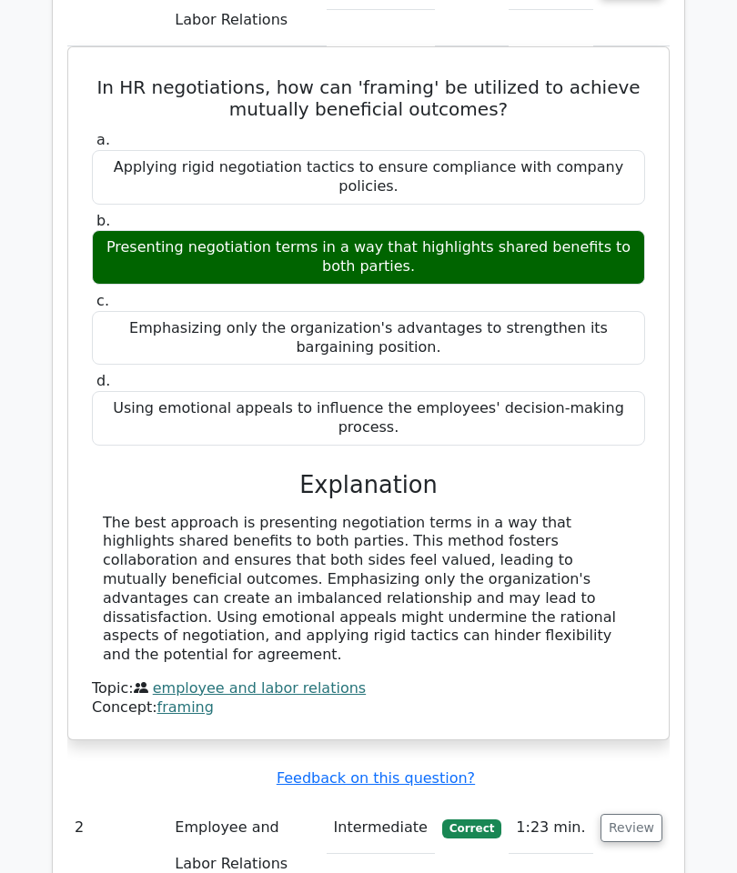
scroll to position [1438, 0]
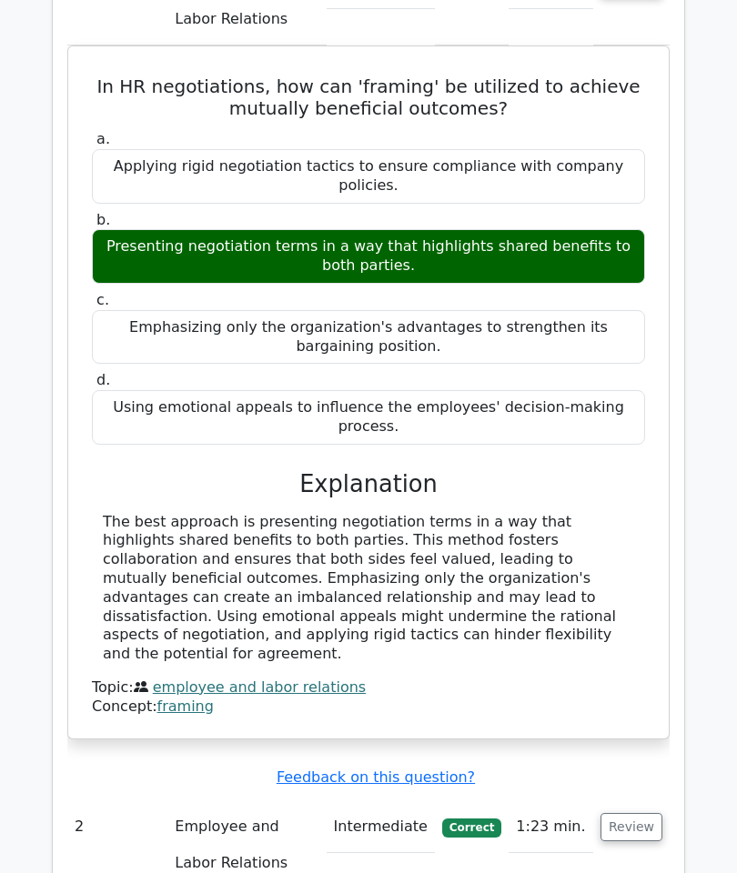
click at [178, 590] on div "In HR negotiations, how can 'framing' be utilized to achieve mutually beneficia…" at bounding box center [369, 392] width 586 height 677
click at [181, 698] on link "framing" at bounding box center [185, 706] width 56 height 17
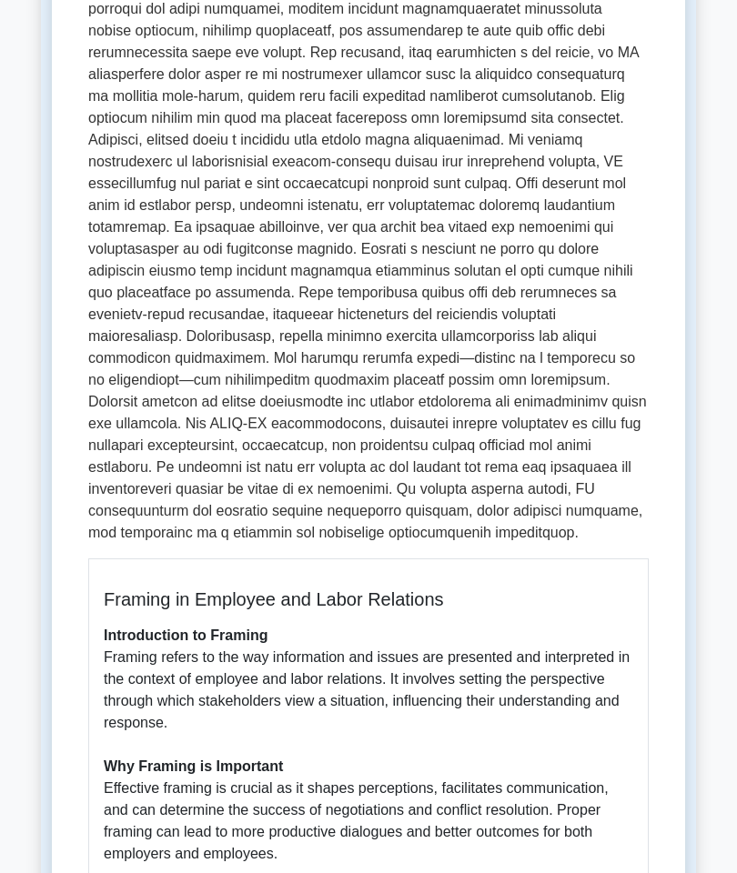
scroll to position [399, 0]
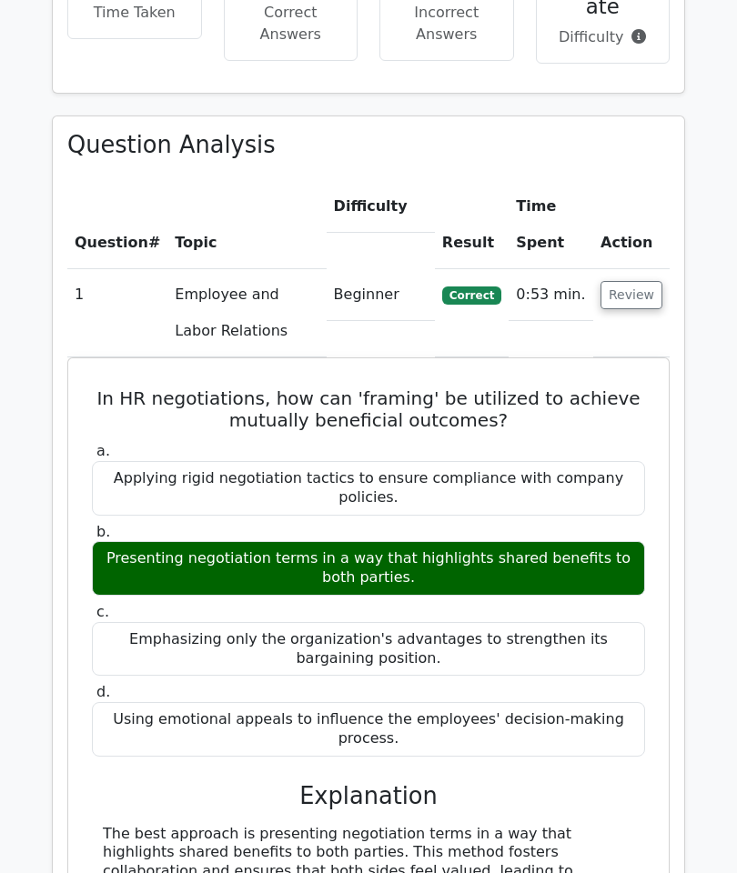
scroll to position [1099, 0]
